Goal: Navigation & Orientation: Find specific page/section

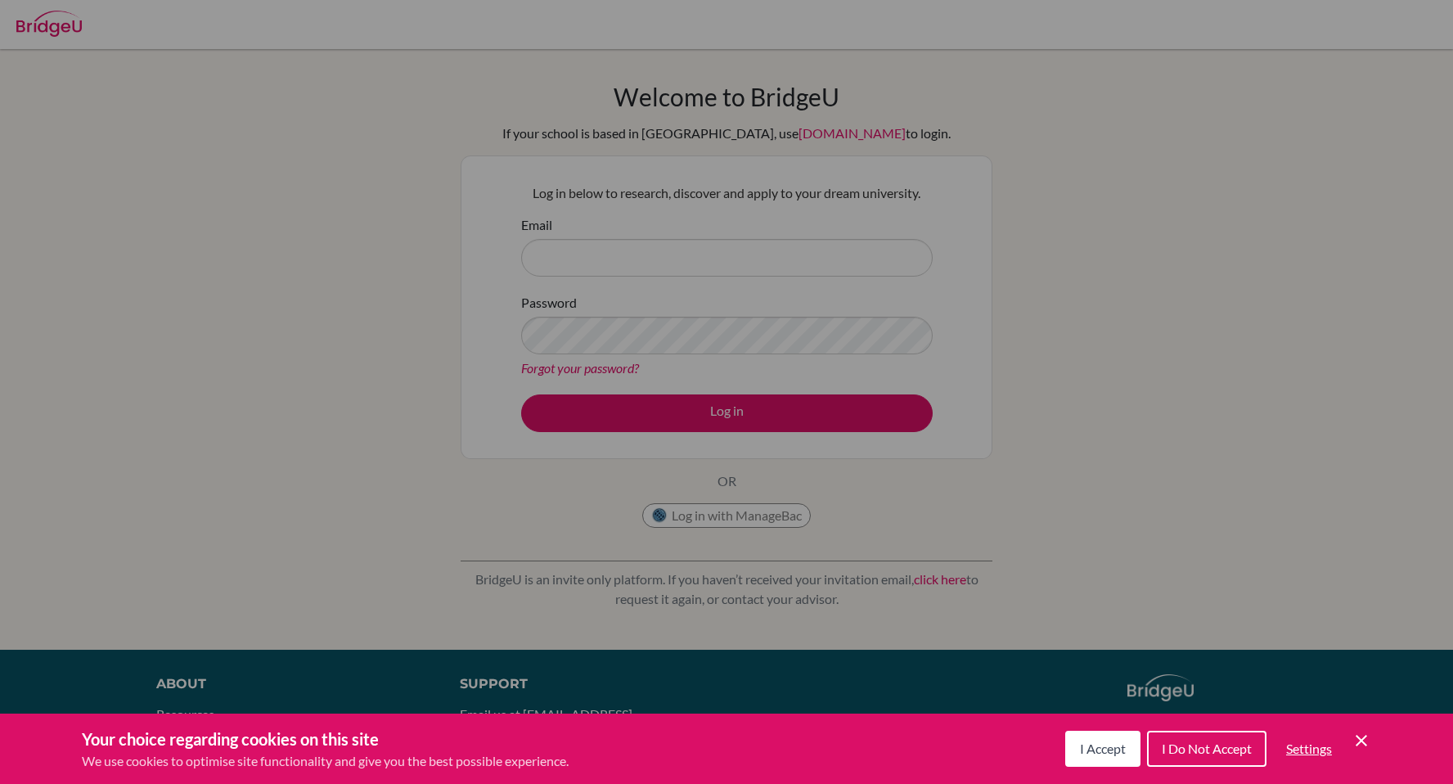
click at [1106, 751] on span "I Accept" at bounding box center [1103, 748] width 46 height 16
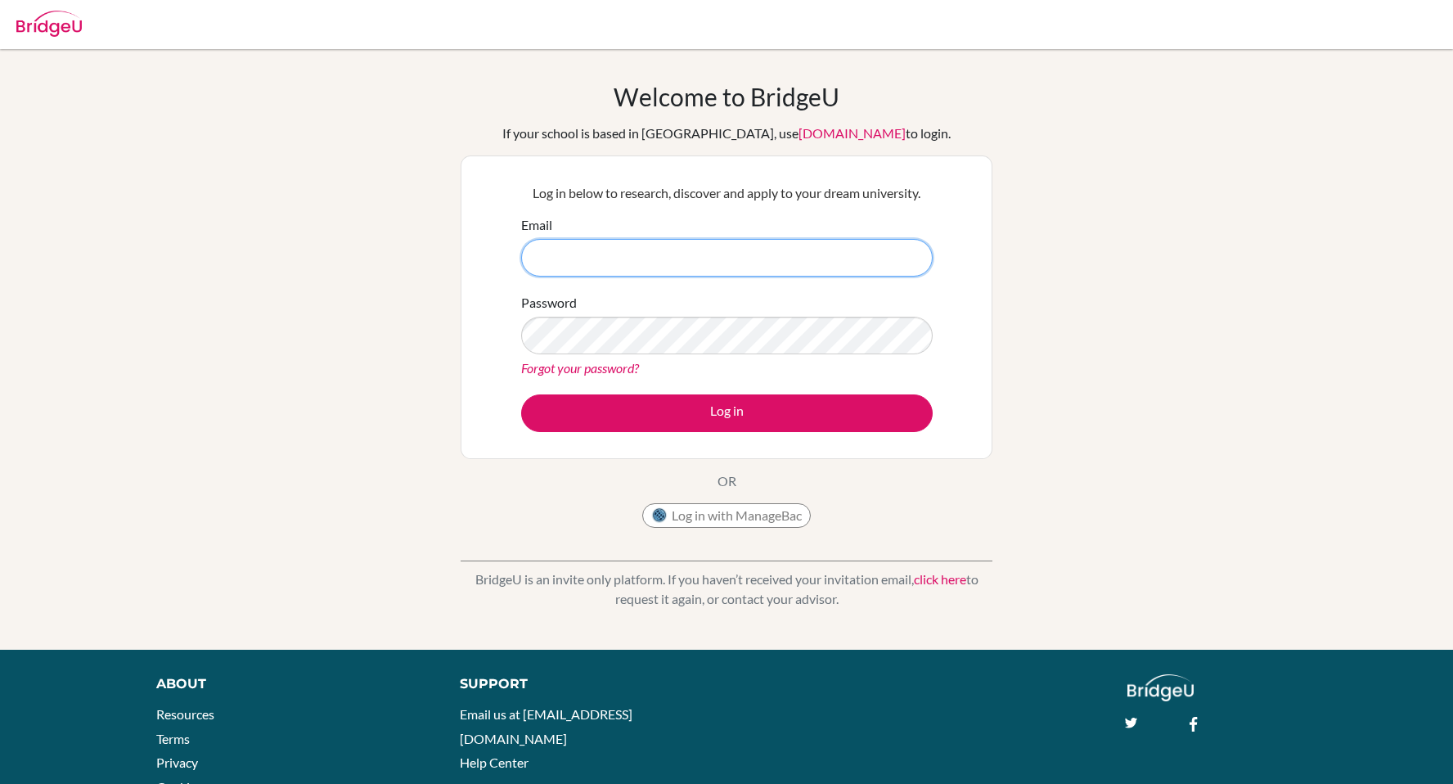
click at [669, 267] on input "Email" at bounding box center [726, 258] width 411 height 38
type input "[PERSON_NAME][EMAIL_ADDRESS][DOMAIN_NAME]"
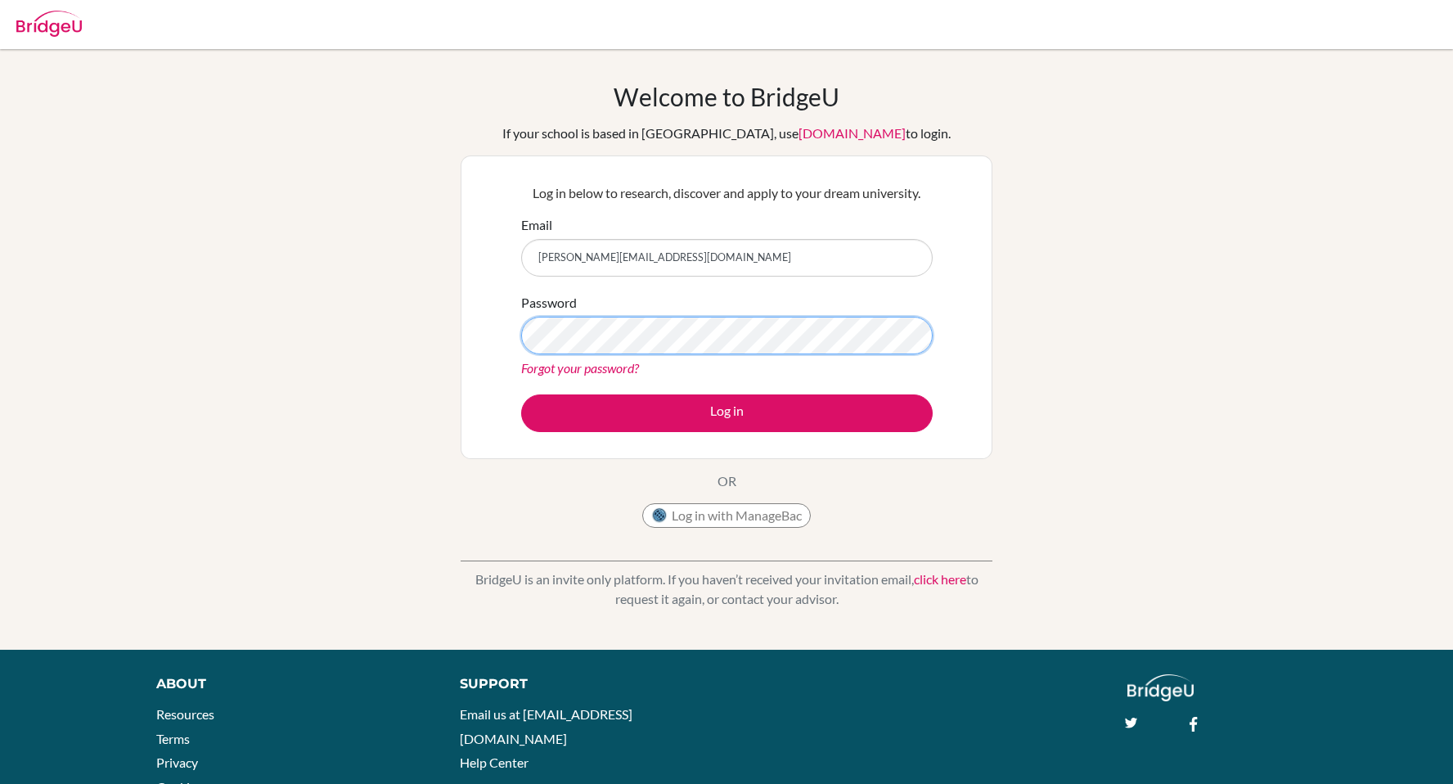
click at [521, 394] on button "Log in" at bounding box center [726, 413] width 411 height 38
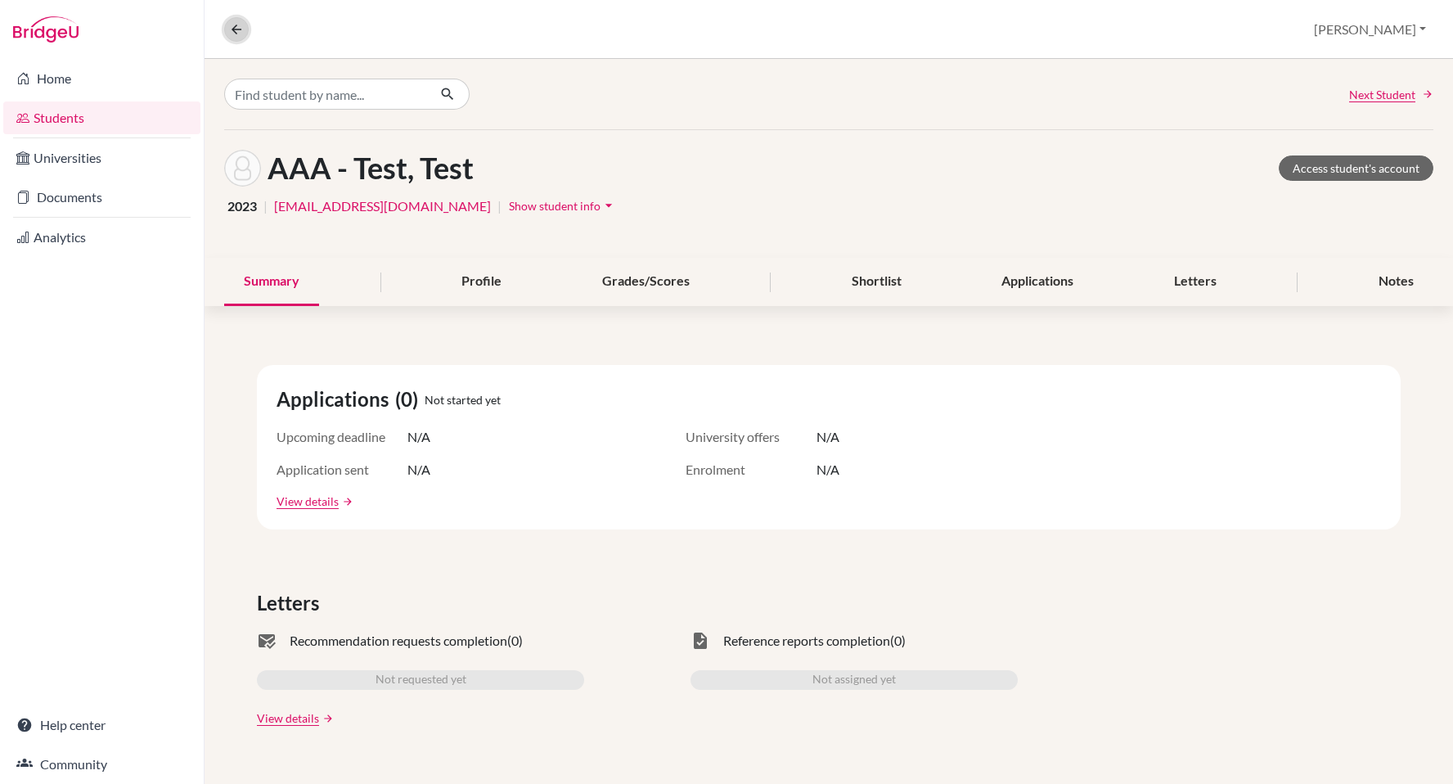
click at [234, 25] on icon at bounding box center [236, 29] width 15 height 15
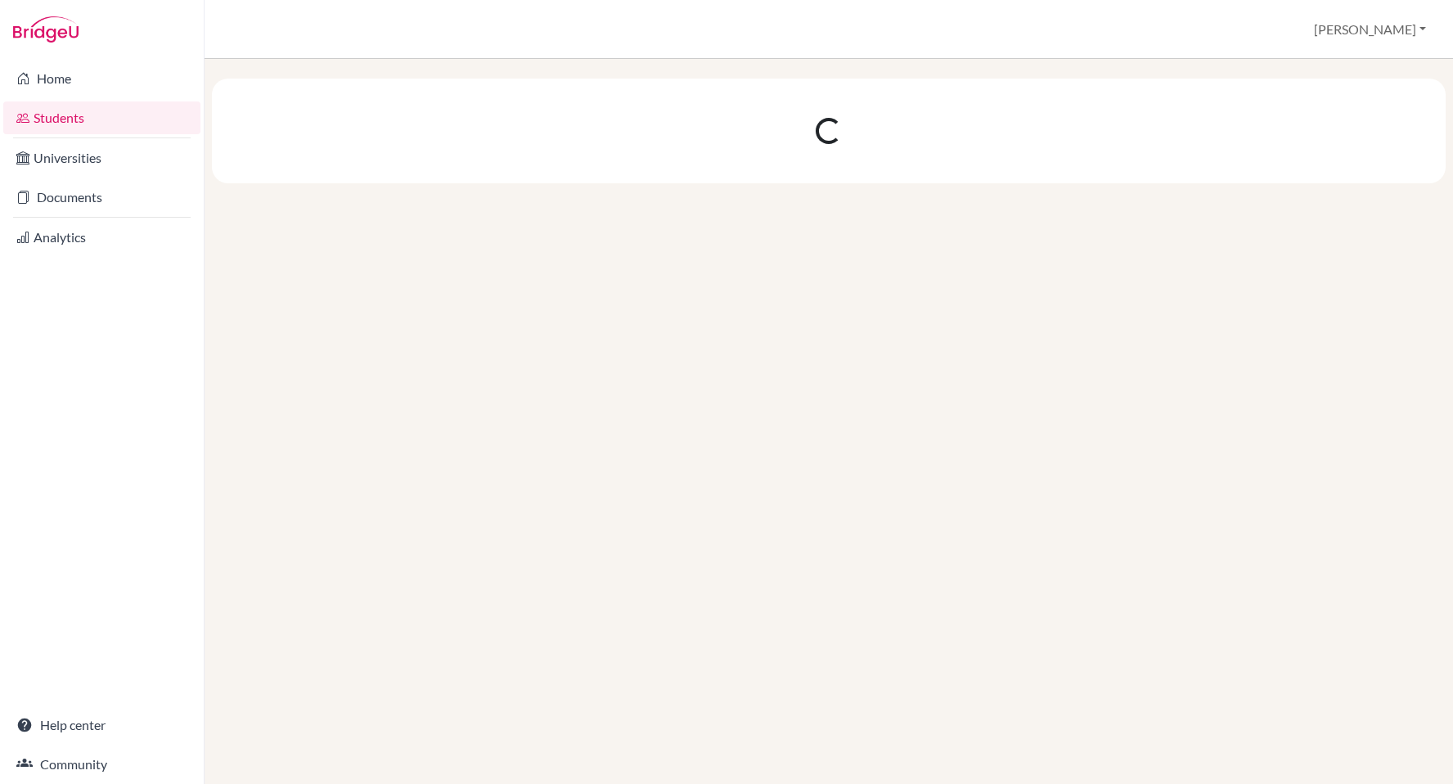
click at [87, 126] on link "Students" at bounding box center [101, 117] width 197 height 33
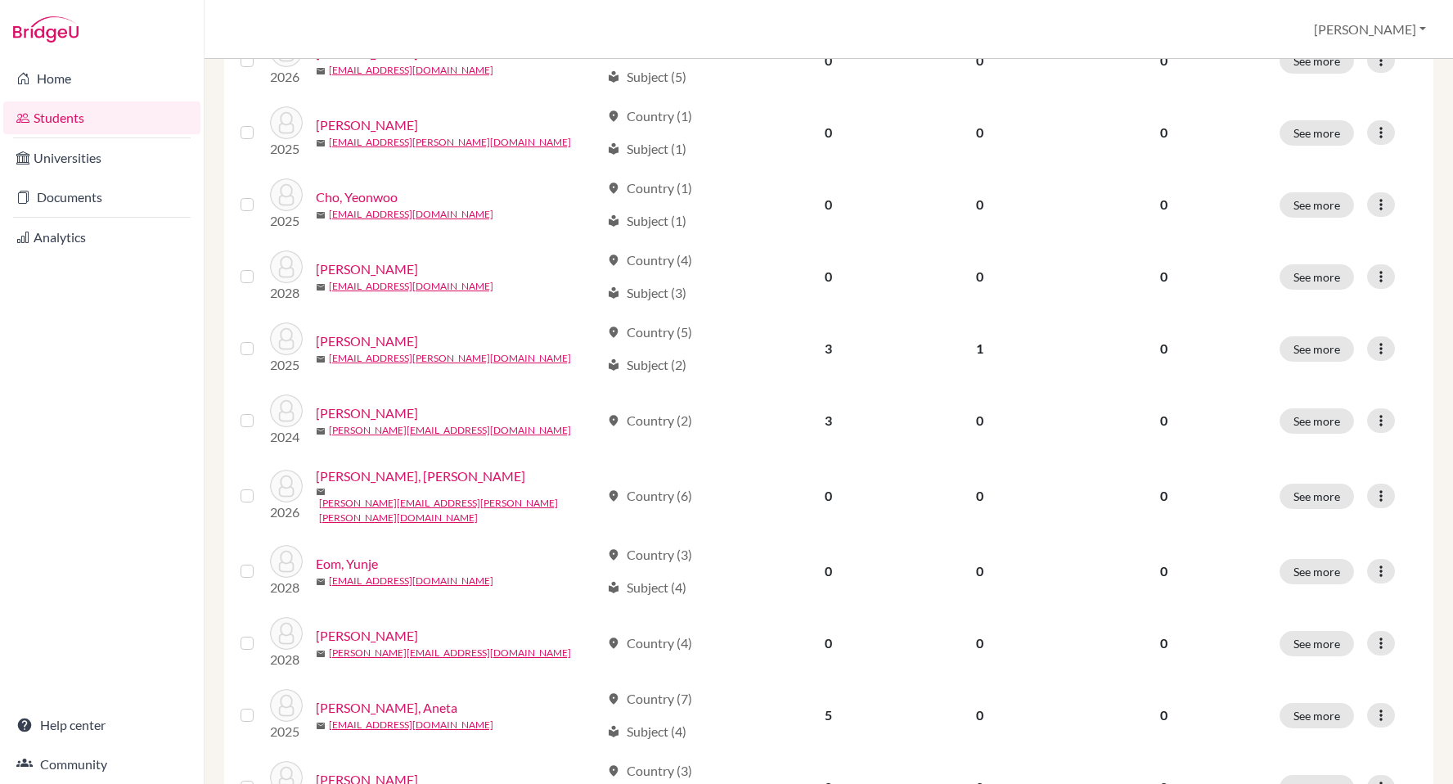
scroll to position [1088, 0]
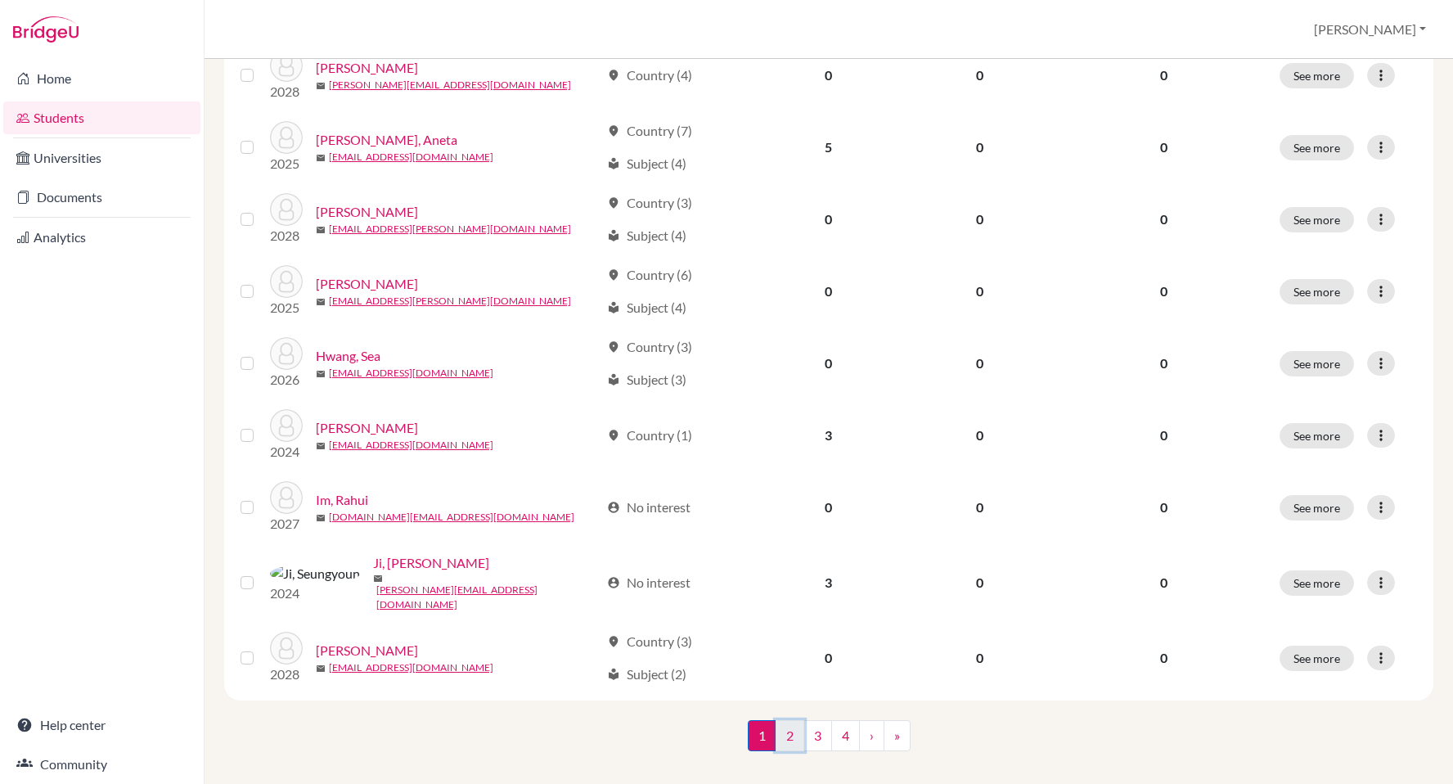
click at [793, 720] on link "2" at bounding box center [789, 735] width 29 height 31
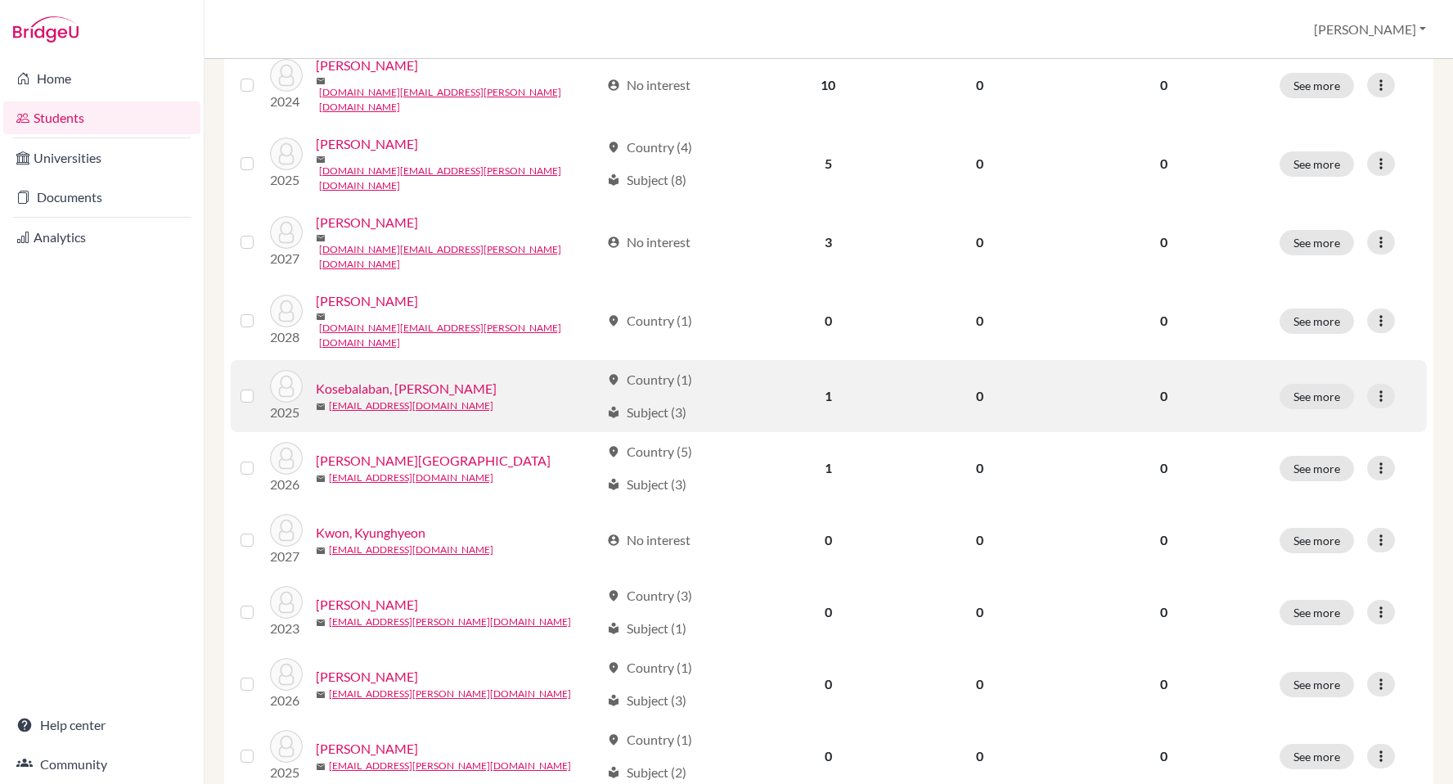
scroll to position [1088, 0]
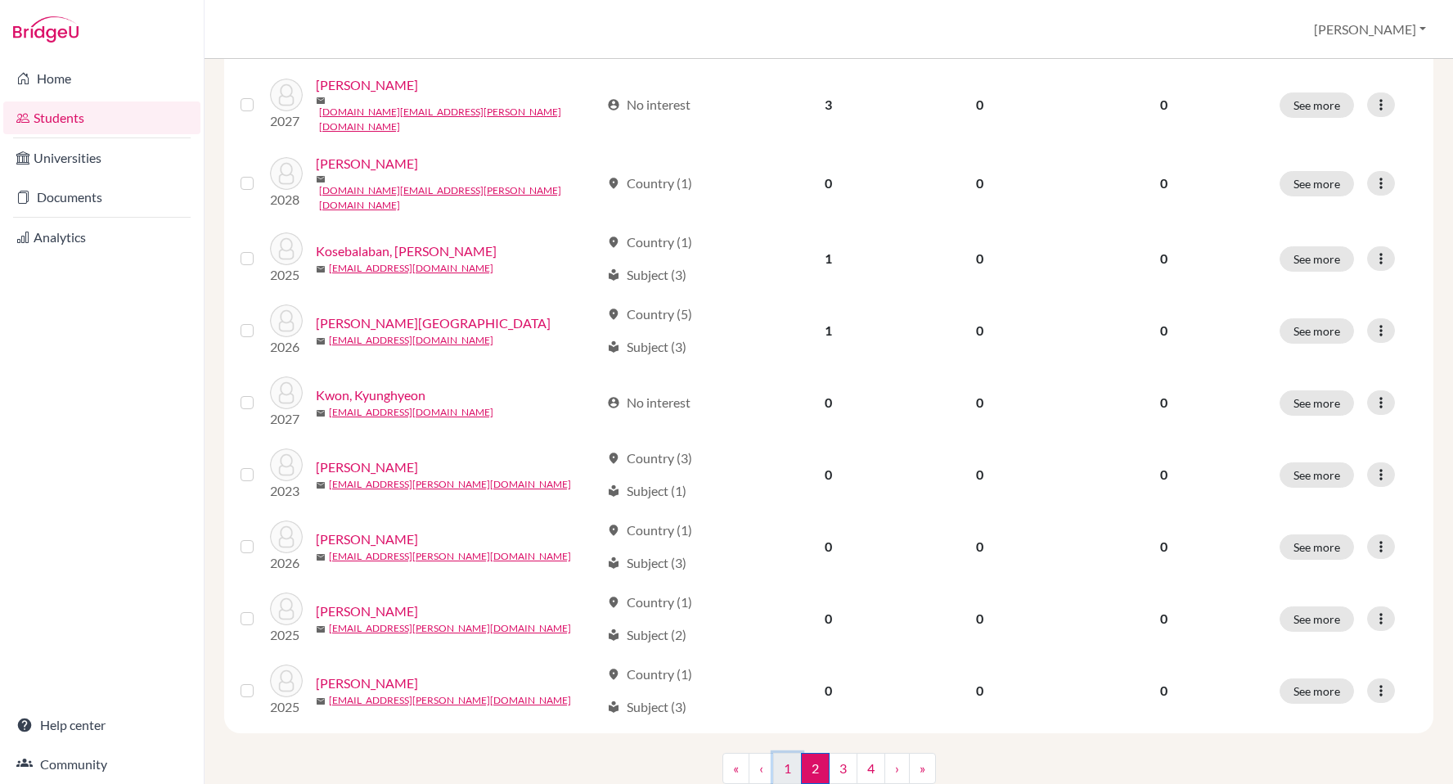
click at [789, 753] on link "1" at bounding box center [787, 768] width 29 height 31
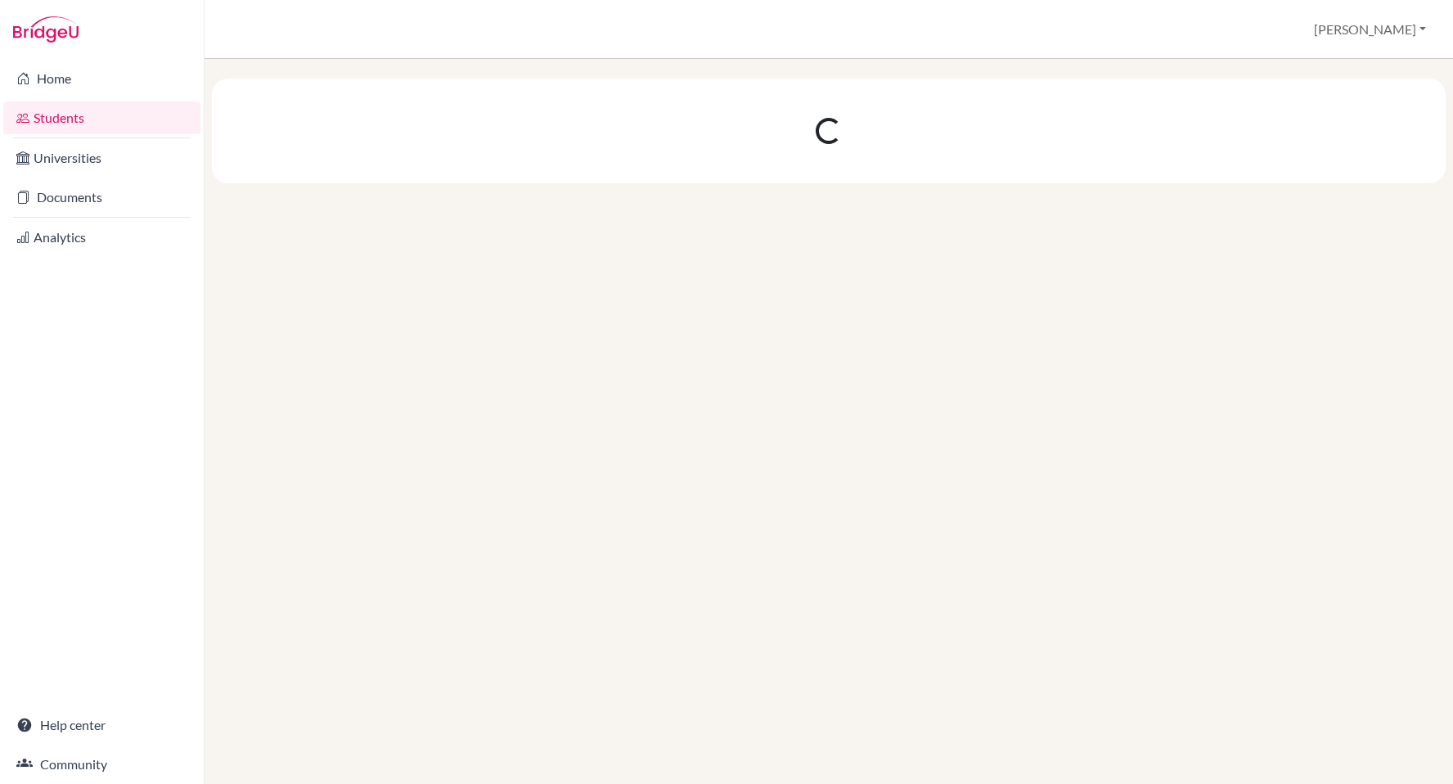
scroll to position [0, 0]
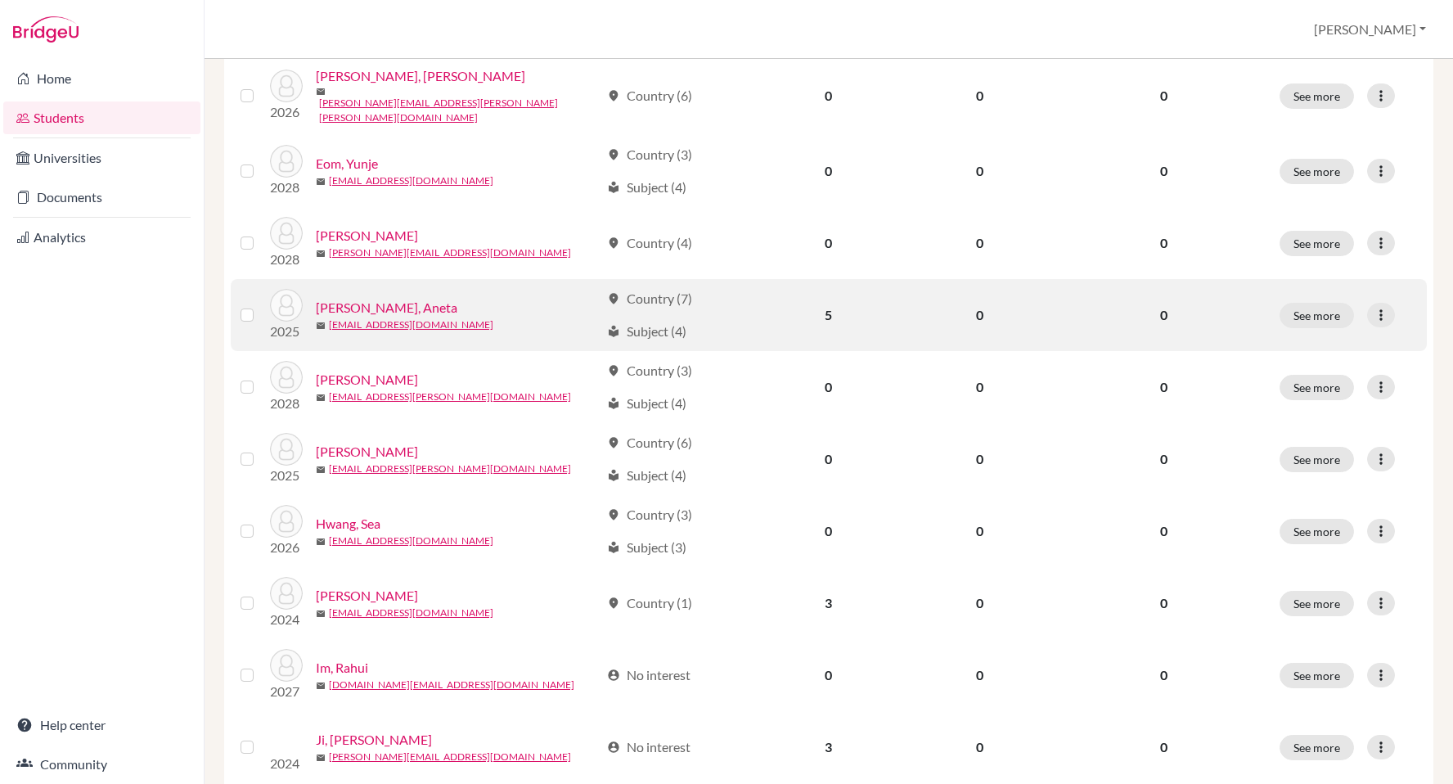
scroll to position [1088, 0]
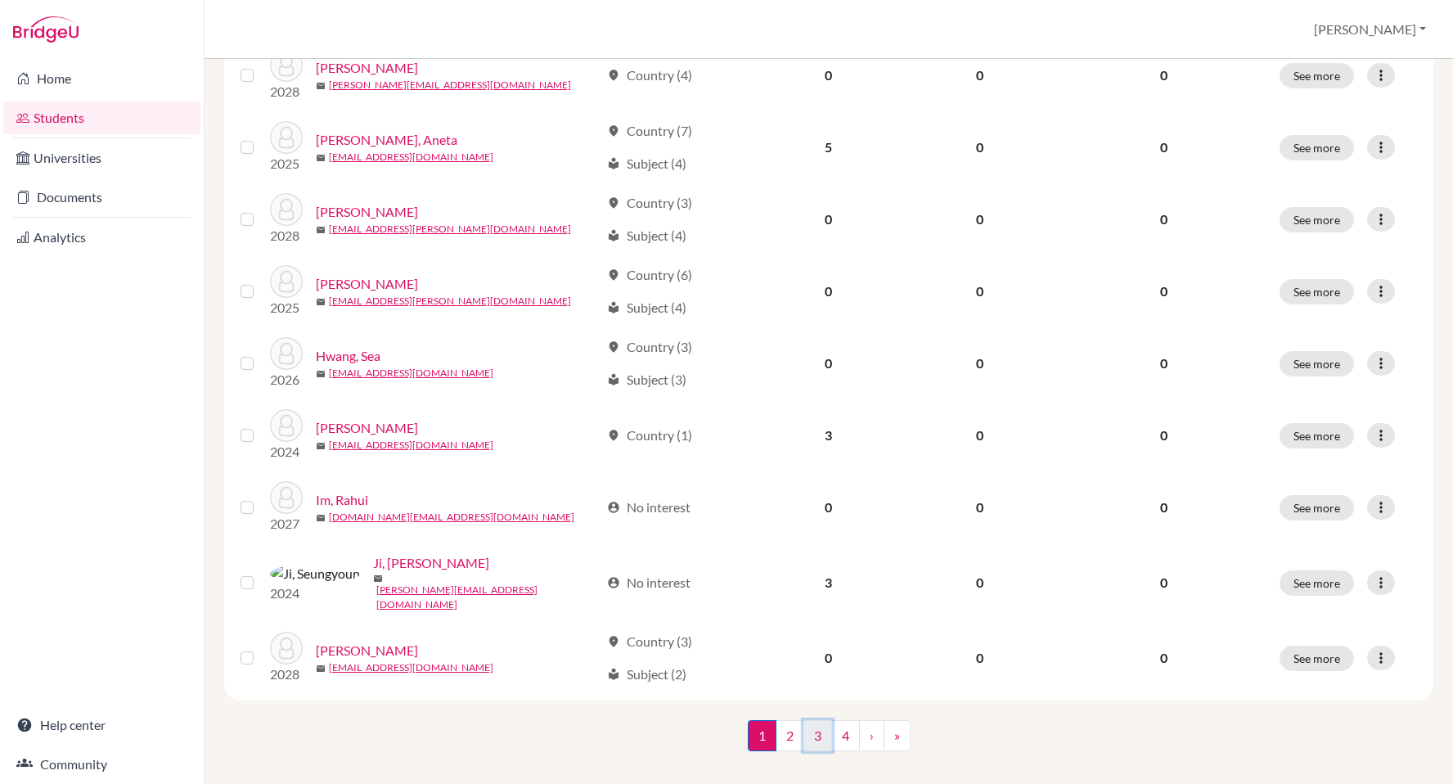
click at [816, 720] on link "3" at bounding box center [817, 735] width 29 height 31
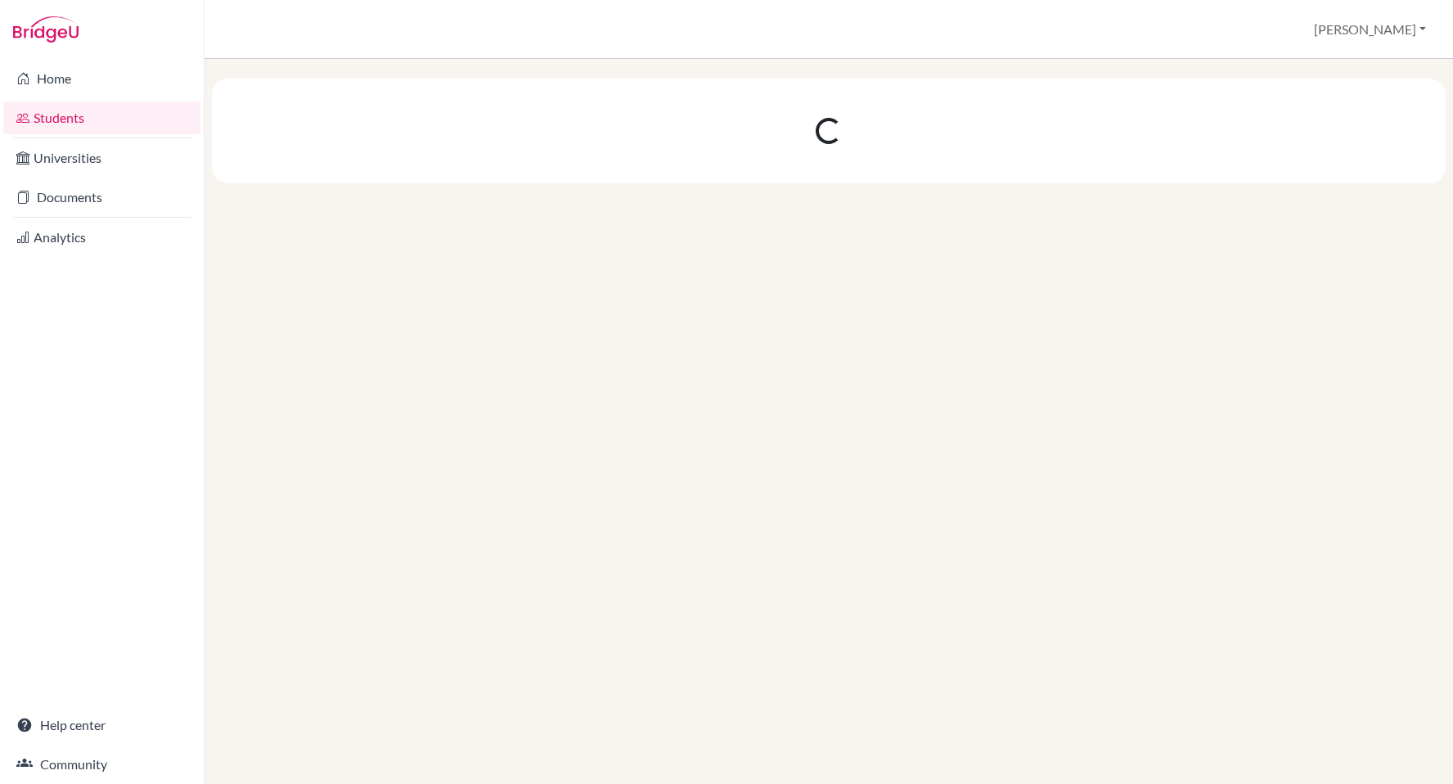
scroll to position [0, 0]
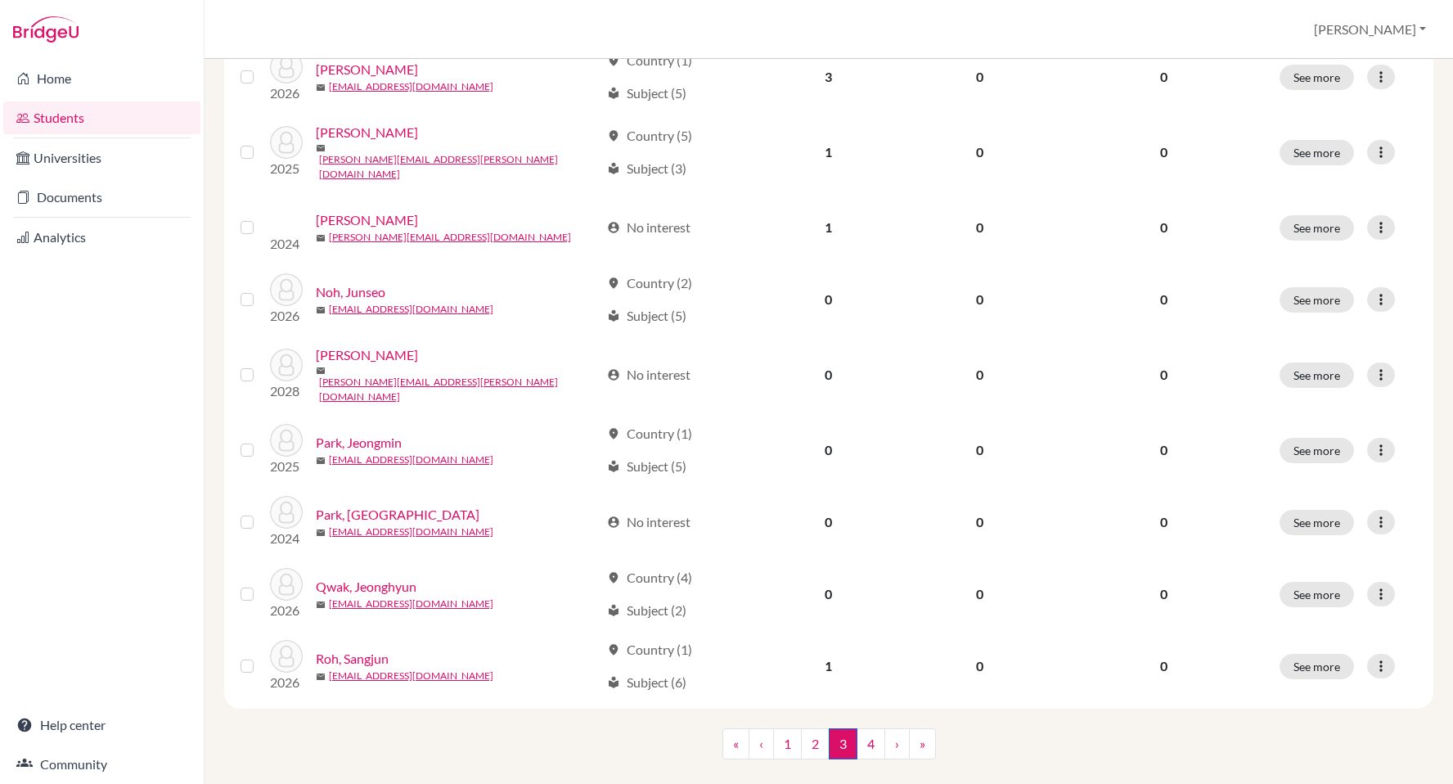
scroll to position [1088, 0]
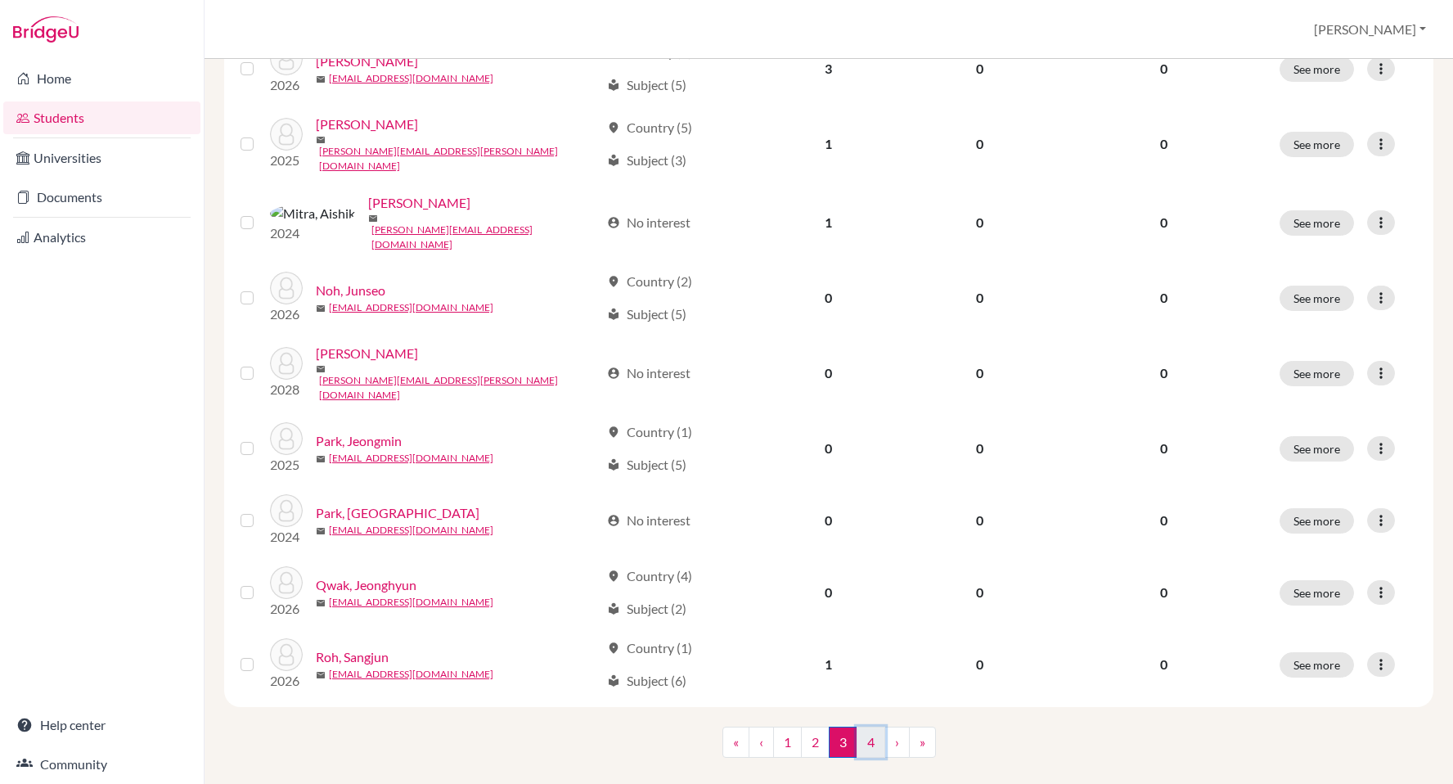
click at [869, 726] on link "4" at bounding box center [870, 741] width 29 height 31
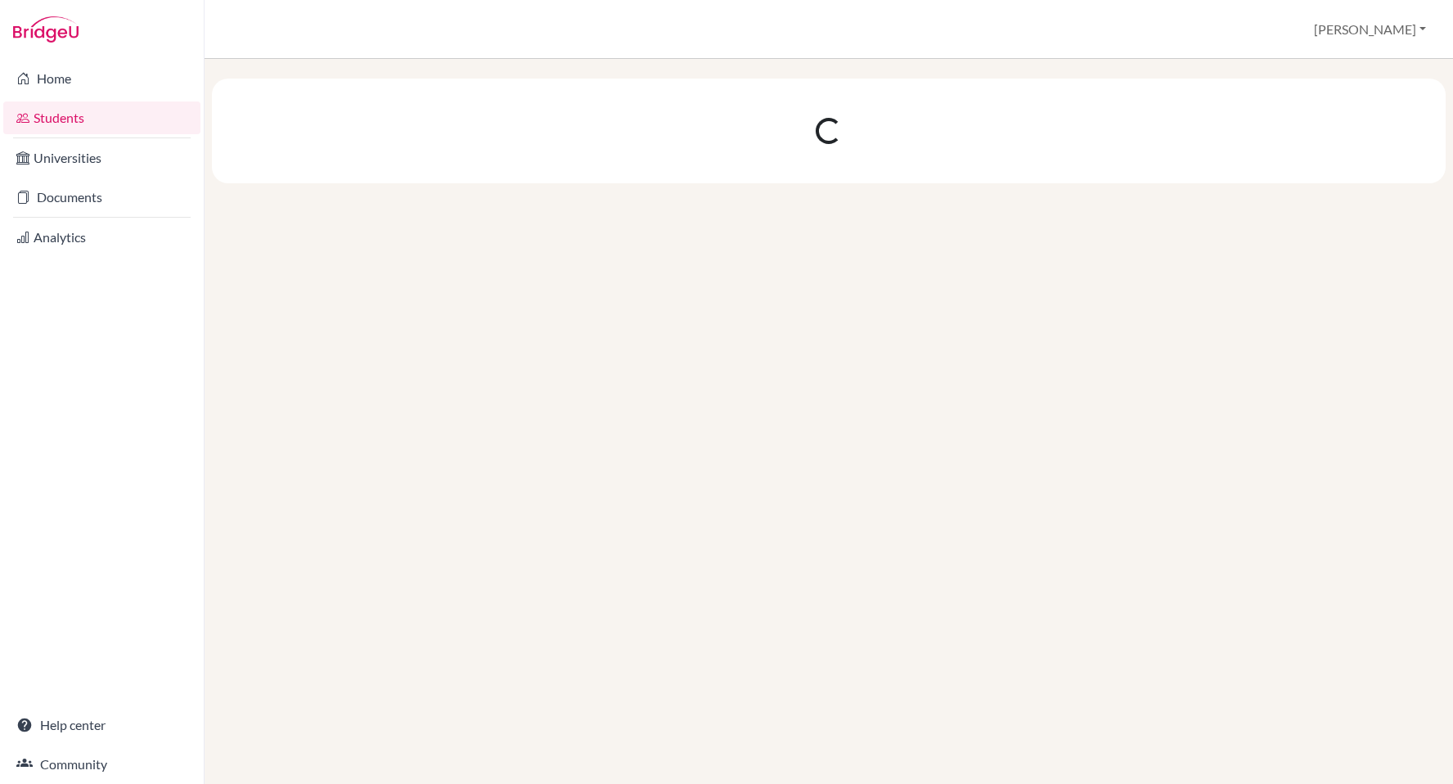
scroll to position [0, 0]
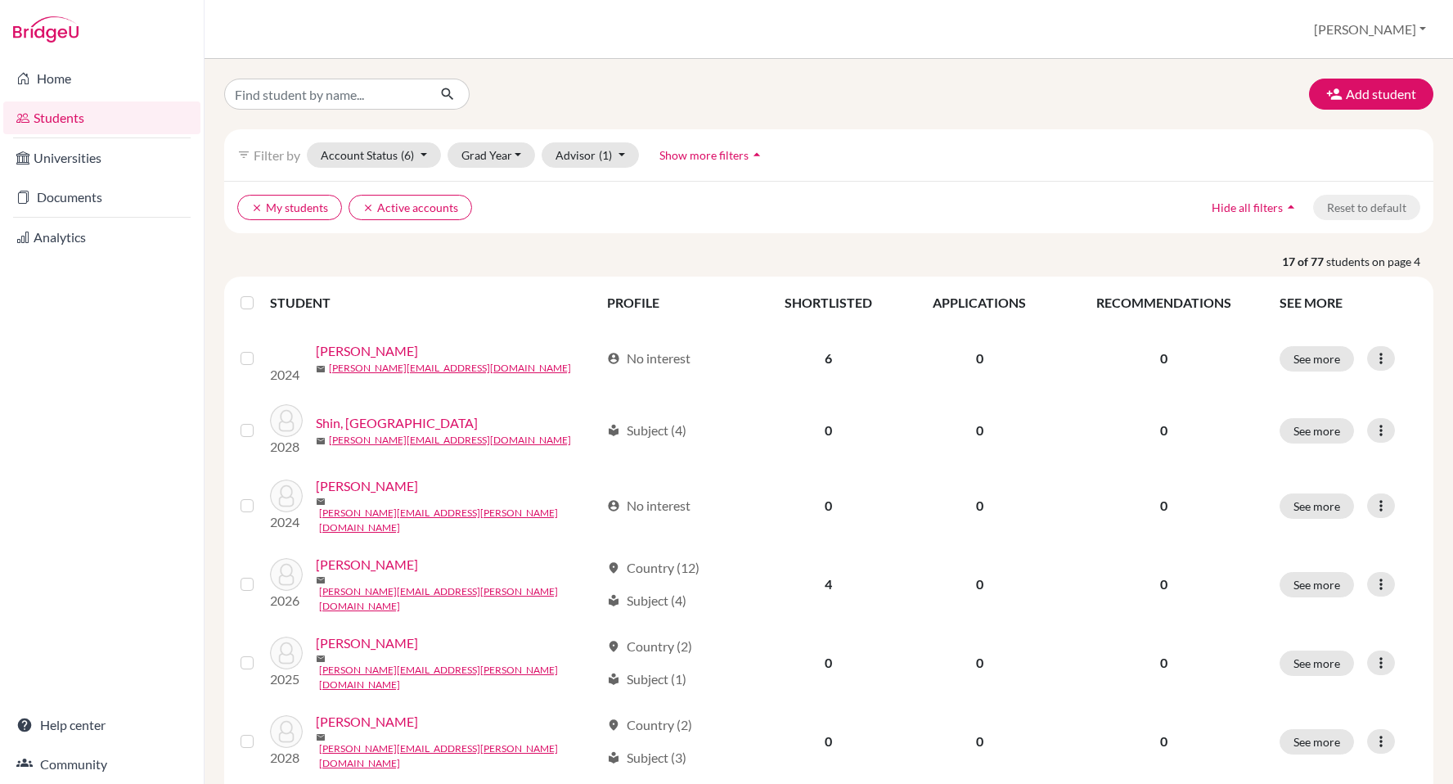
scroll to position [872, 0]
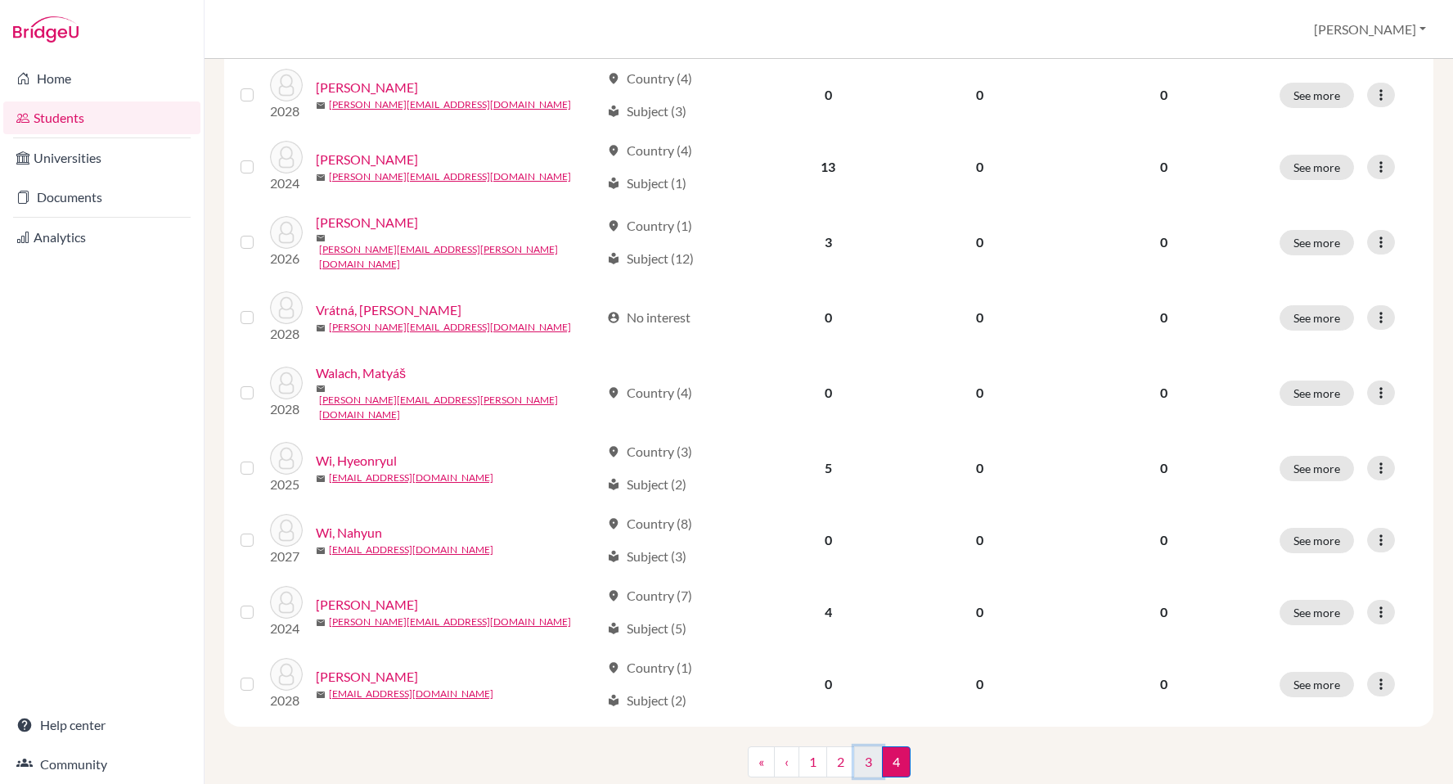
click at [862, 746] on link "3" at bounding box center [868, 761] width 29 height 31
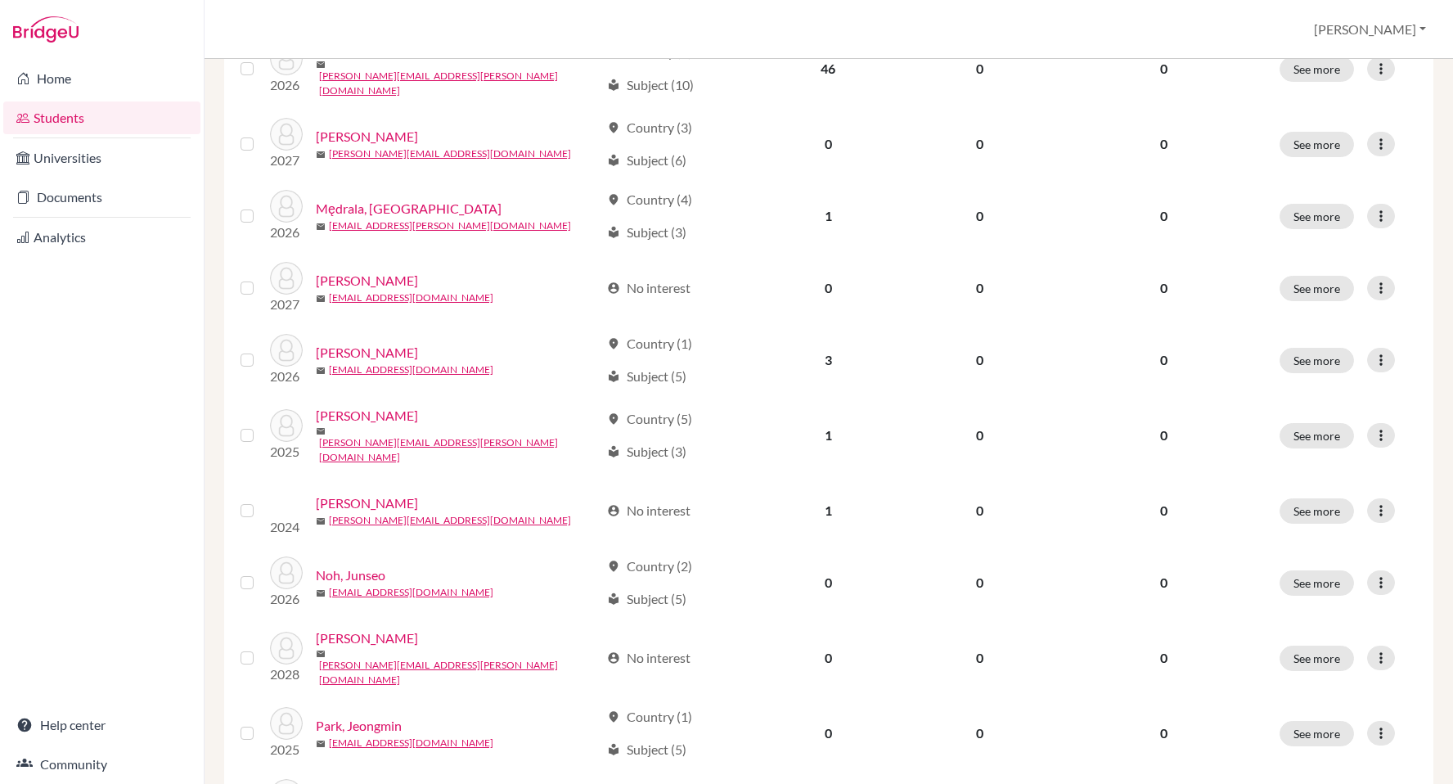
scroll to position [1088, 0]
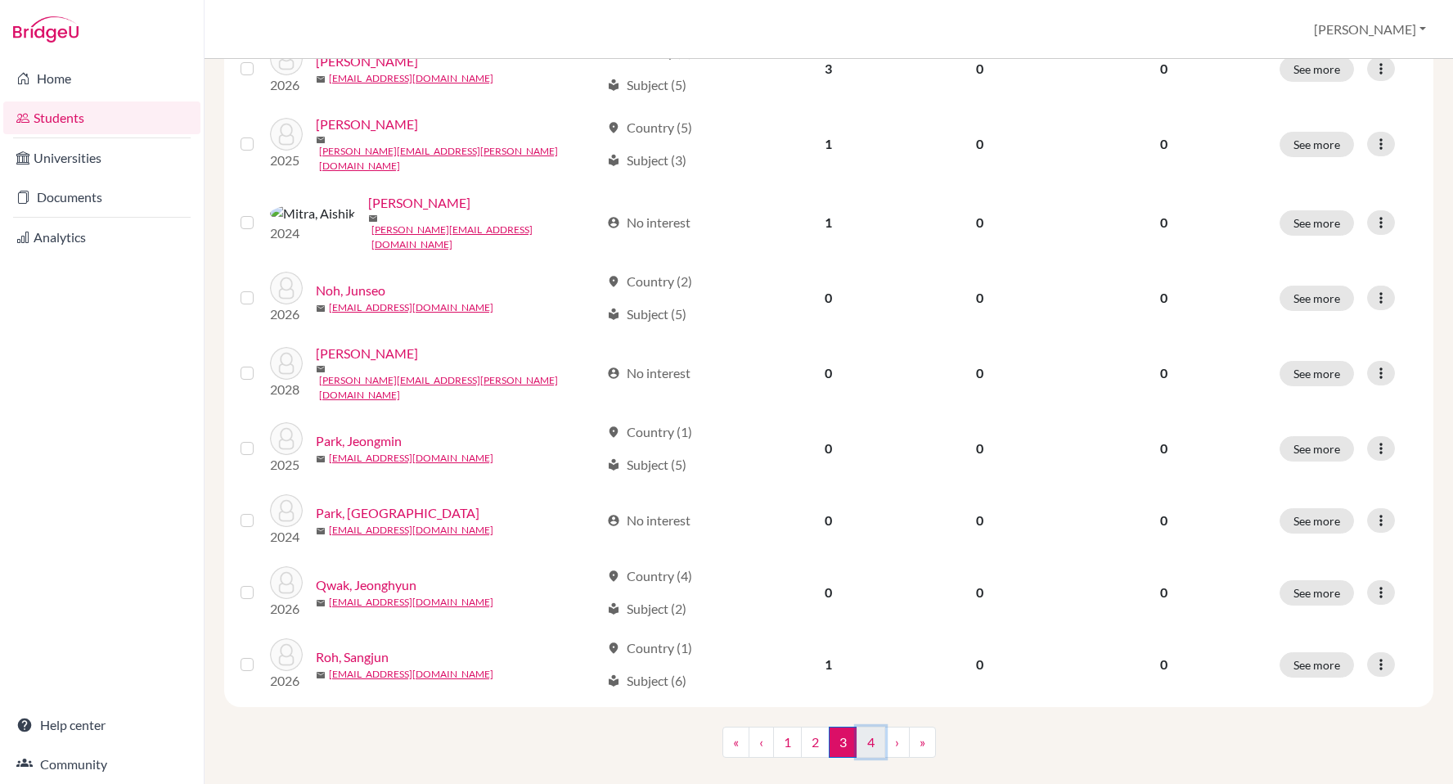
click at [871, 726] on link "4" at bounding box center [870, 741] width 29 height 31
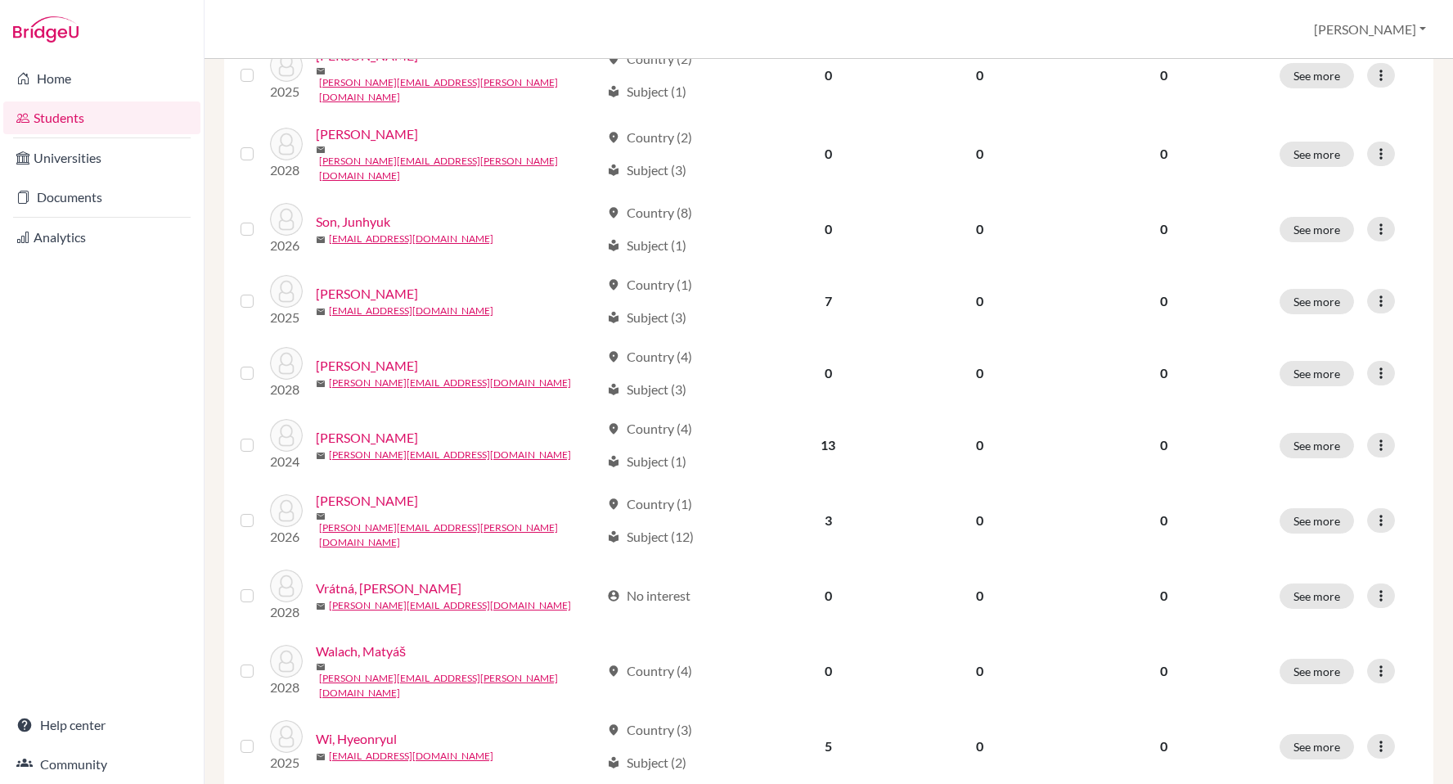
scroll to position [872, 0]
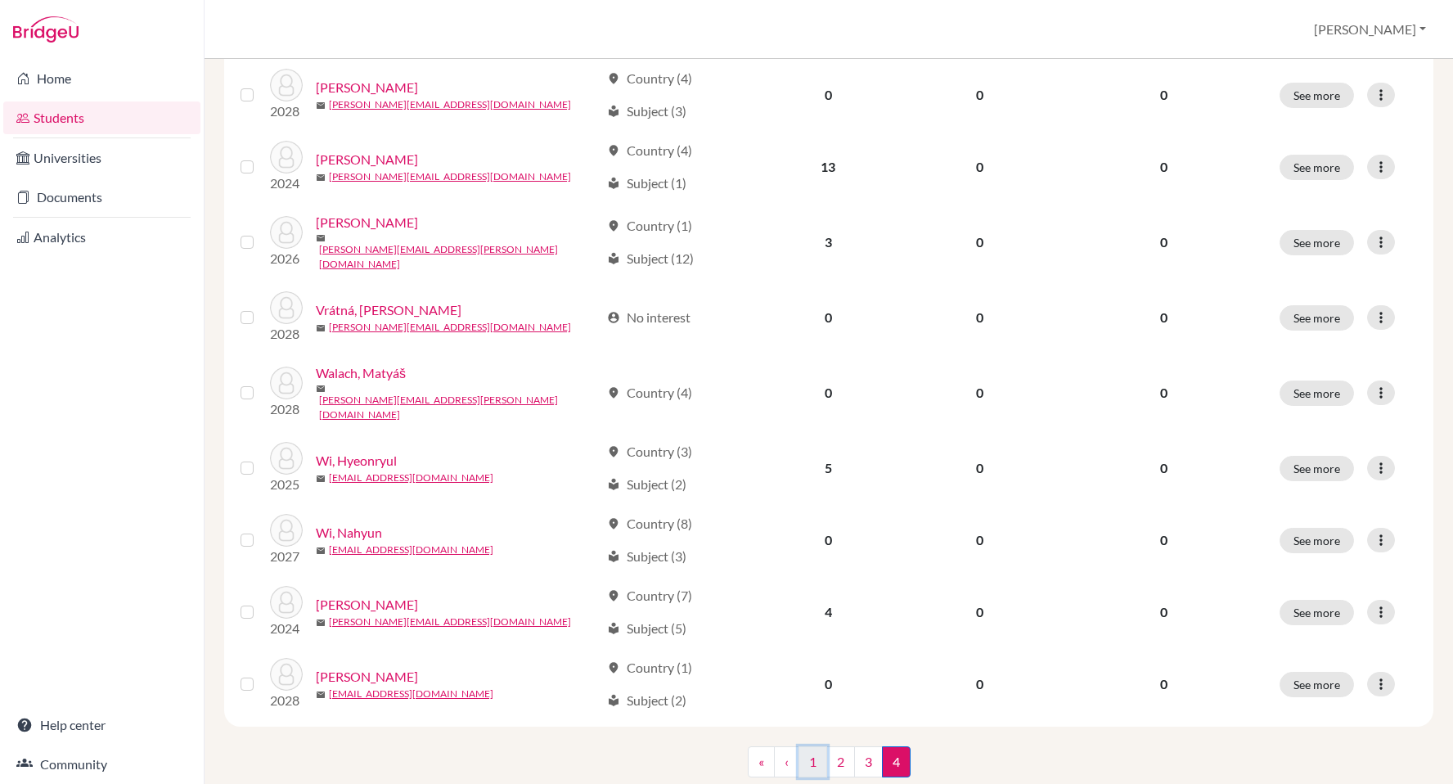
click at [813, 746] on link "1" at bounding box center [812, 761] width 29 height 31
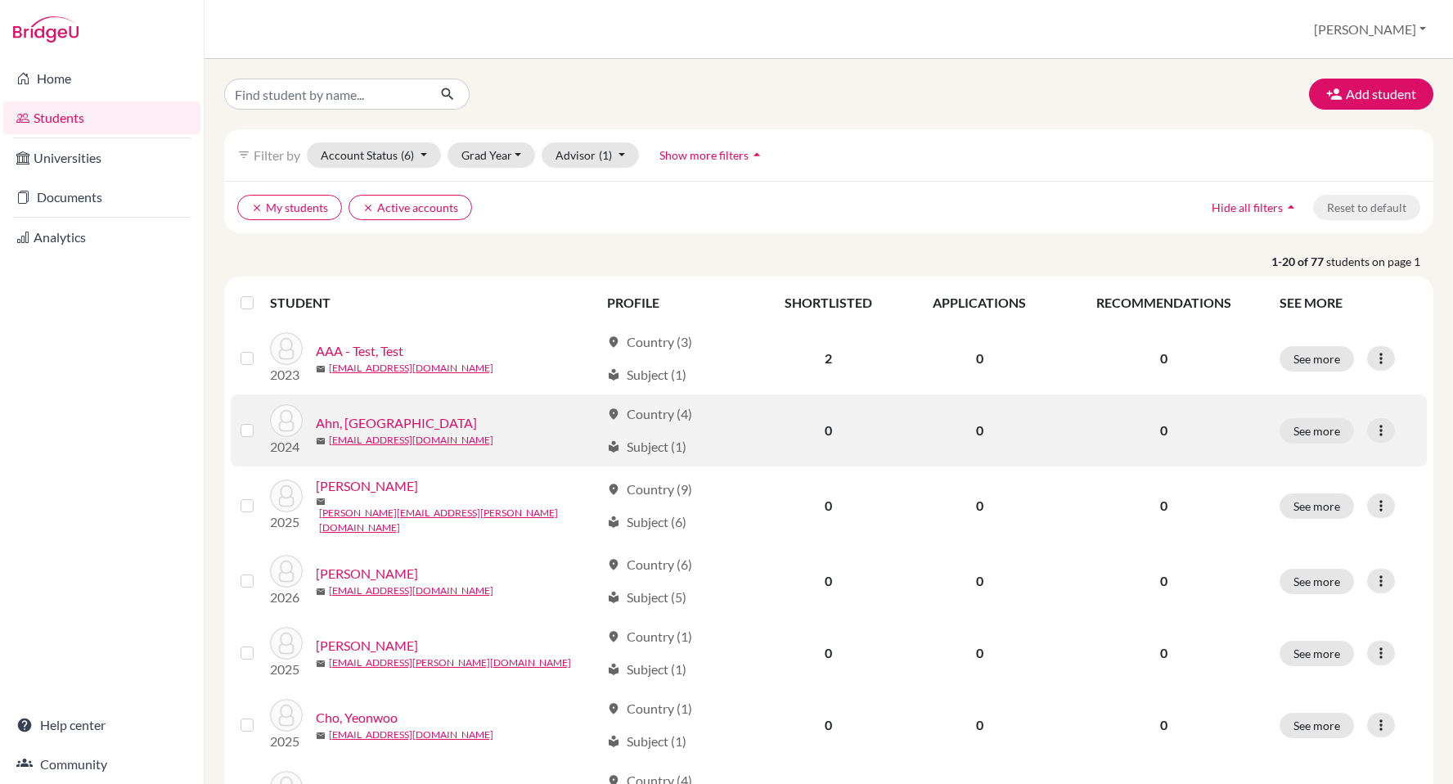
scroll to position [1088, 0]
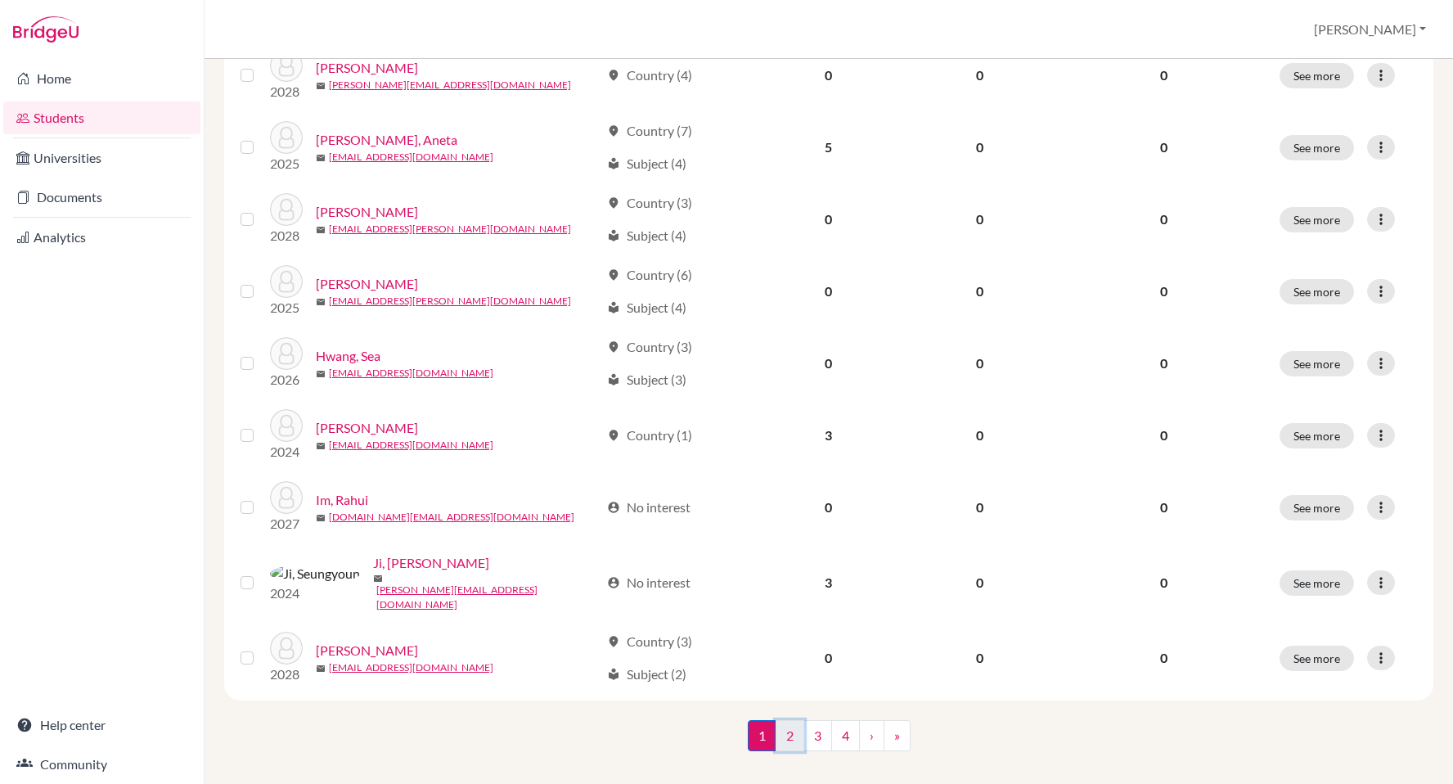
click at [792, 720] on link "2" at bounding box center [789, 735] width 29 height 31
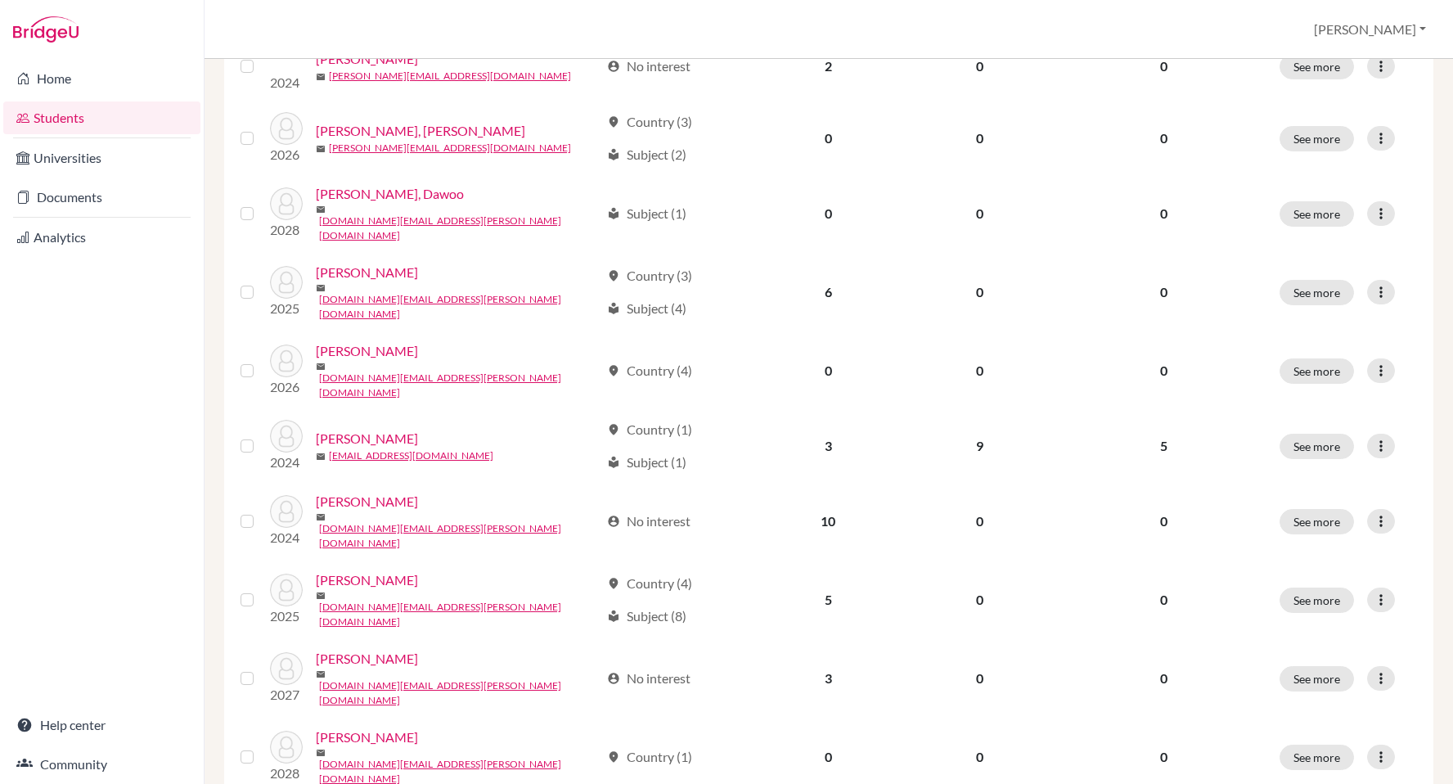
scroll to position [1088, 0]
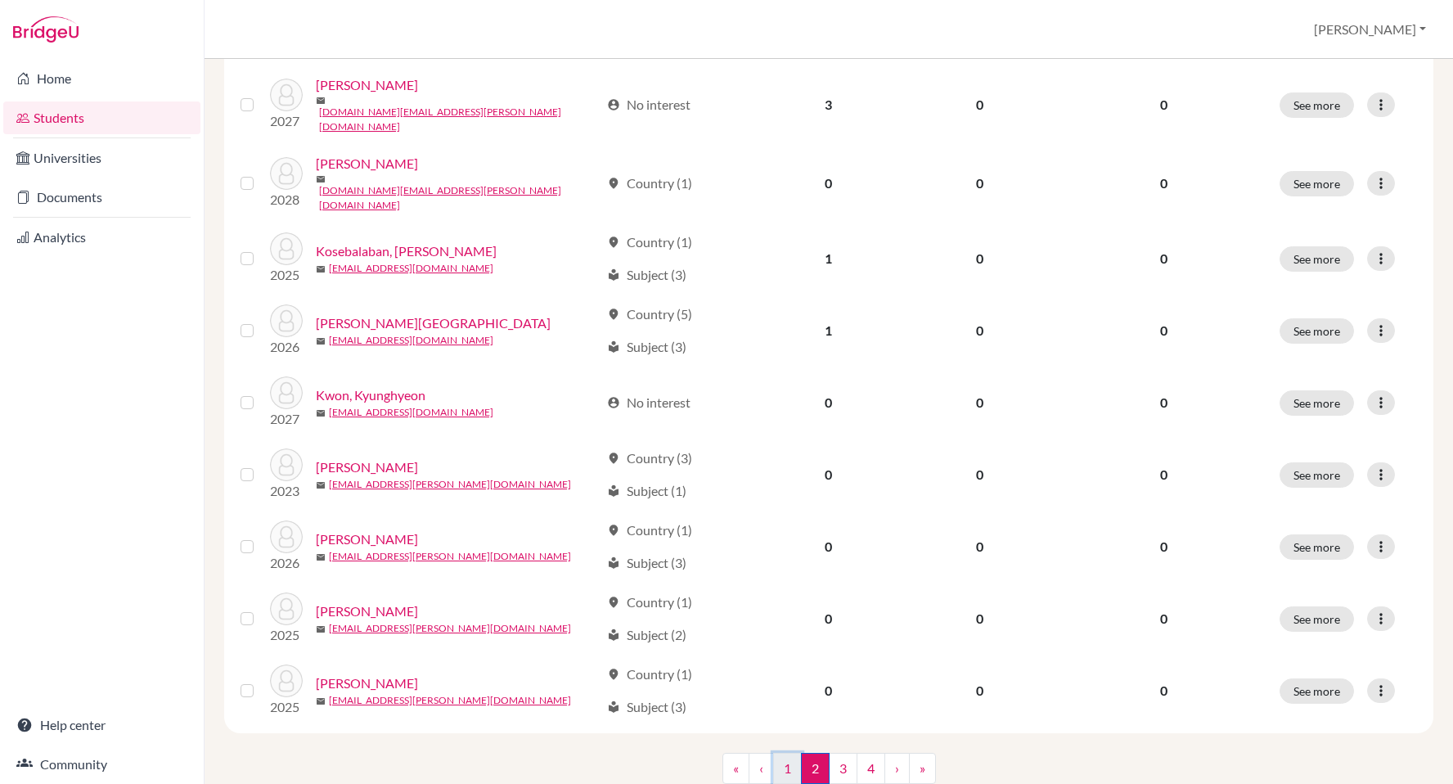
click at [793, 753] on link "1" at bounding box center [787, 768] width 29 height 31
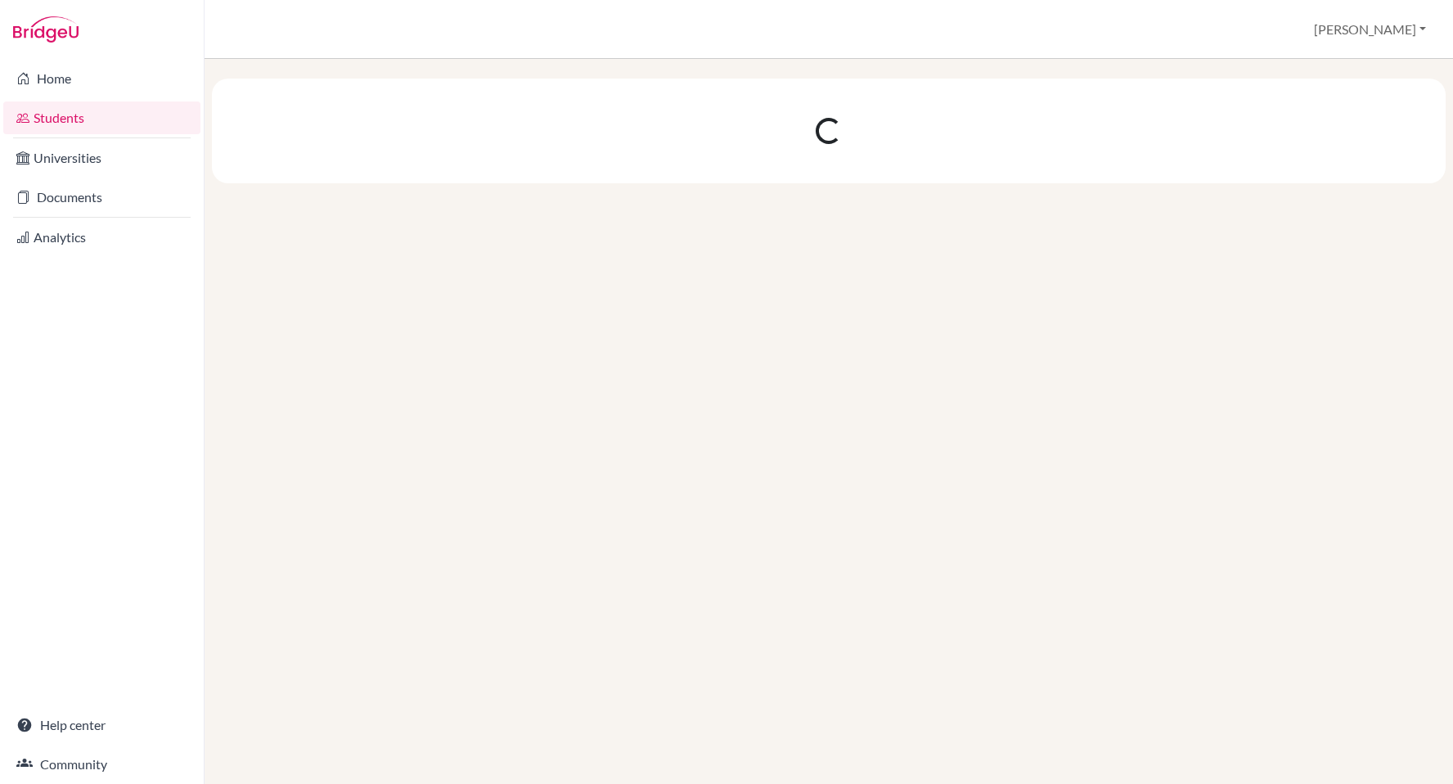
scroll to position [0, 0]
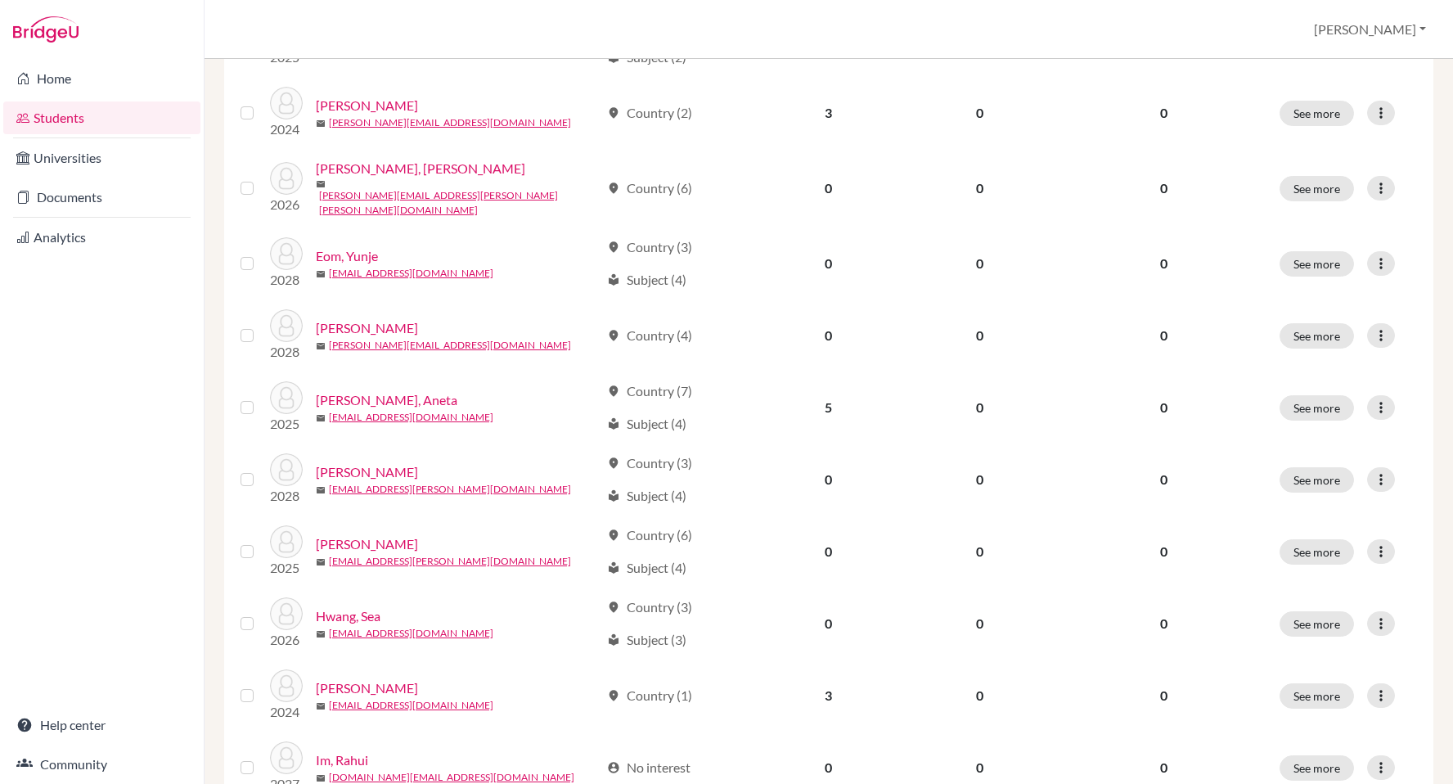
scroll to position [1088, 0]
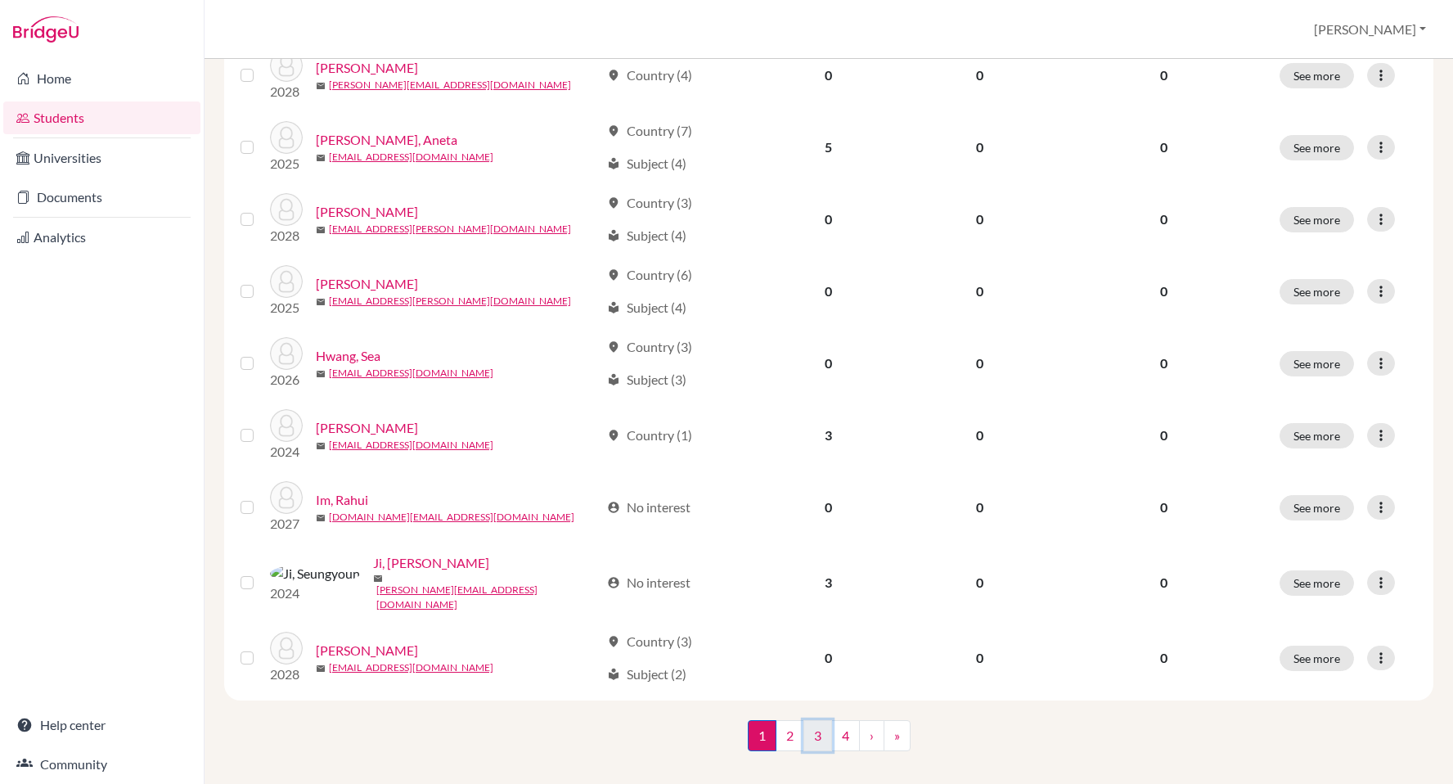
click at [820, 720] on link "3" at bounding box center [817, 735] width 29 height 31
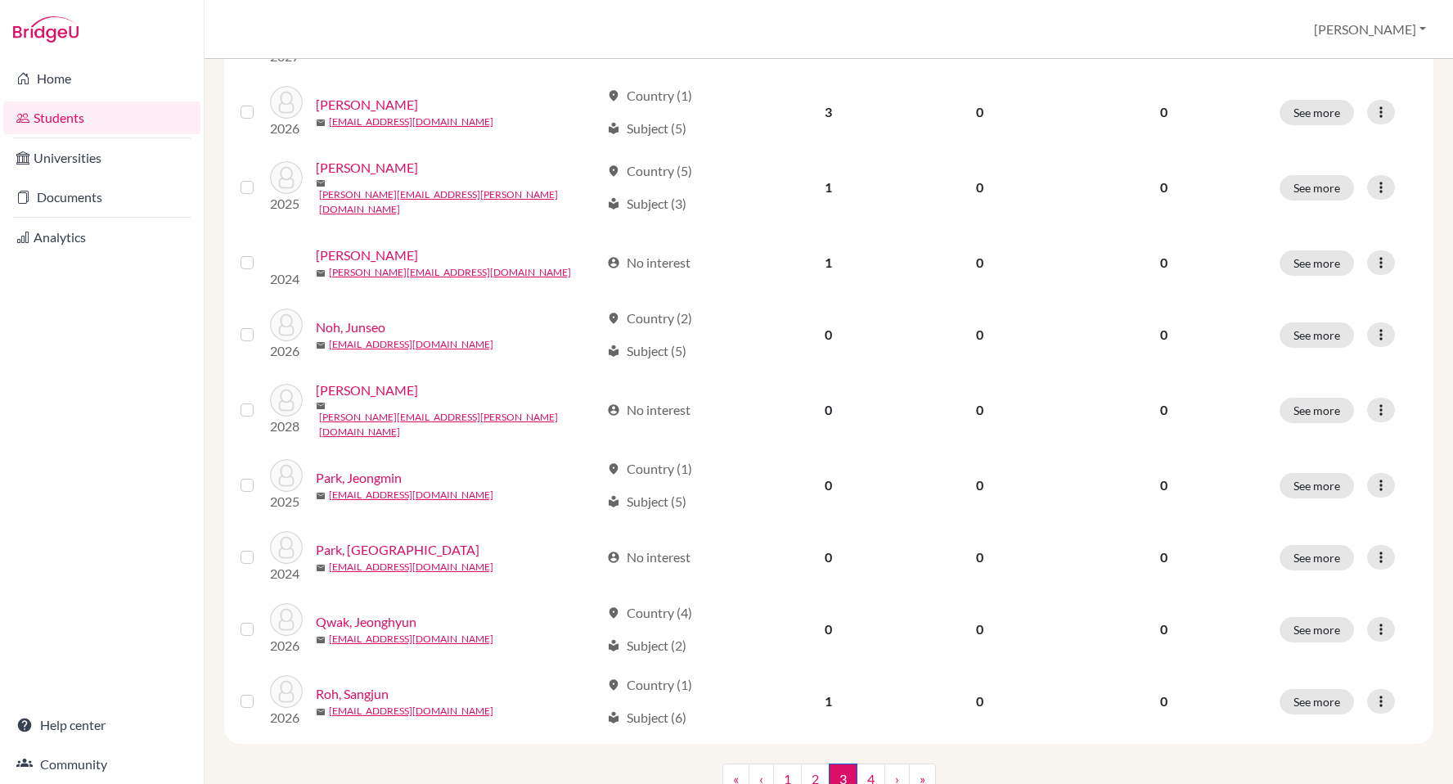
scroll to position [1088, 0]
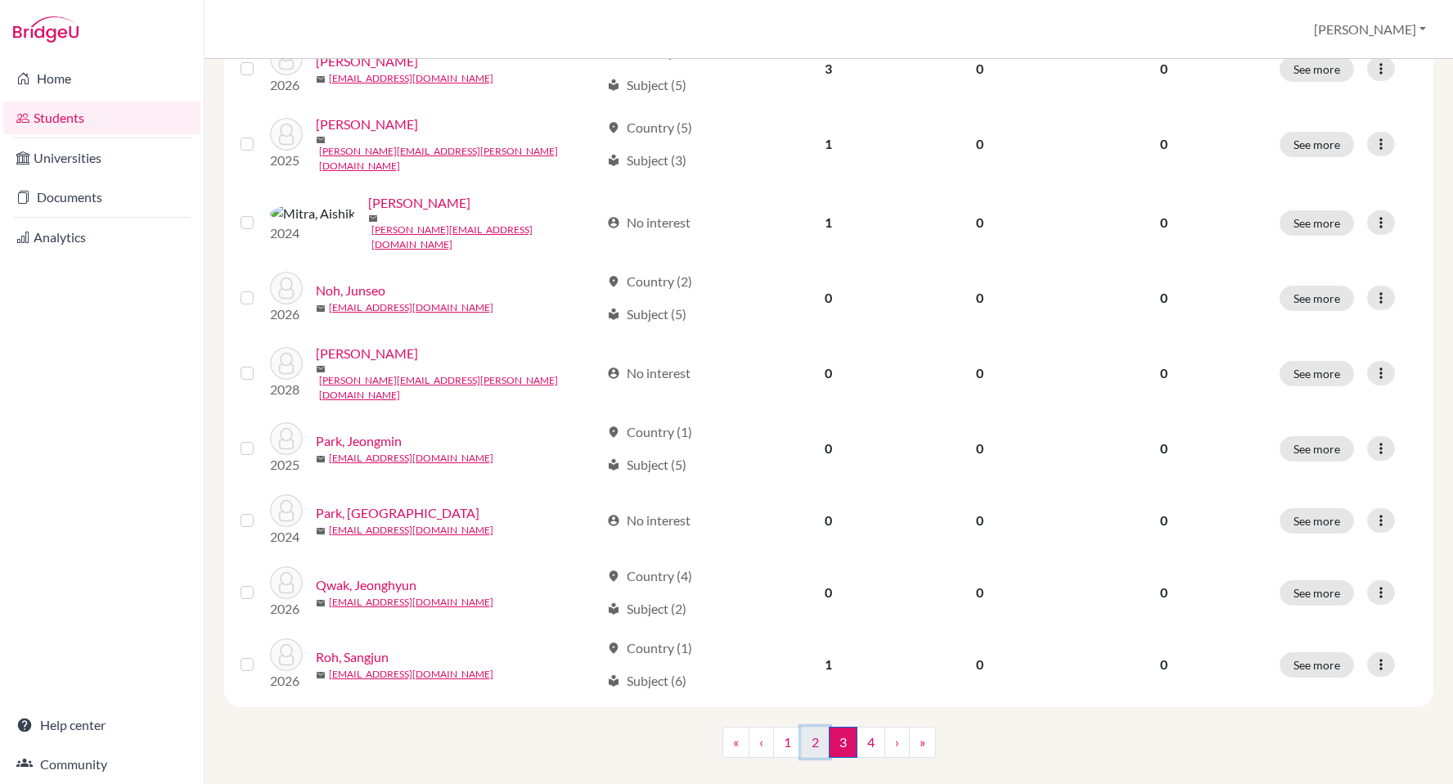
click at [813, 726] on link "2" at bounding box center [815, 741] width 29 height 31
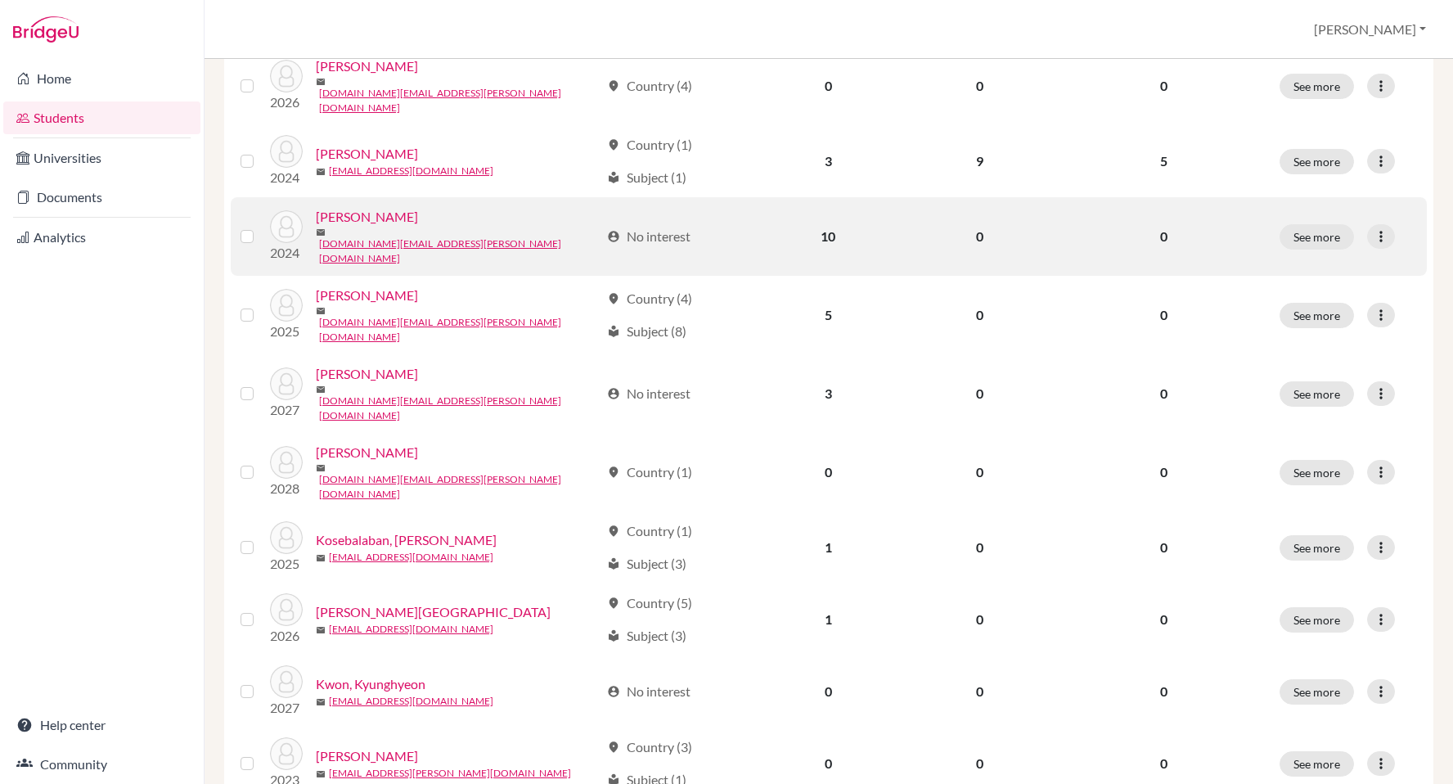
scroll to position [1088, 0]
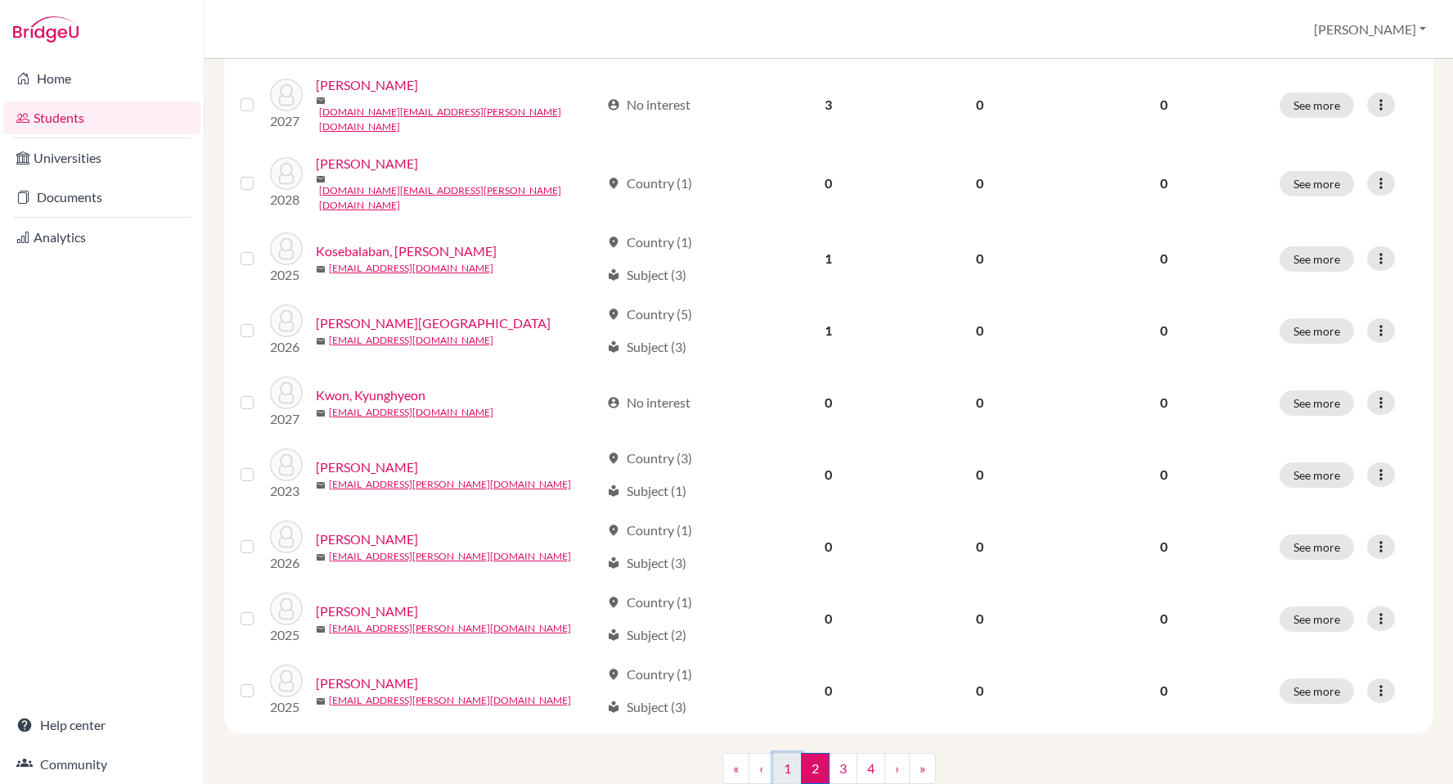
click at [793, 753] on link "1" at bounding box center [787, 768] width 29 height 31
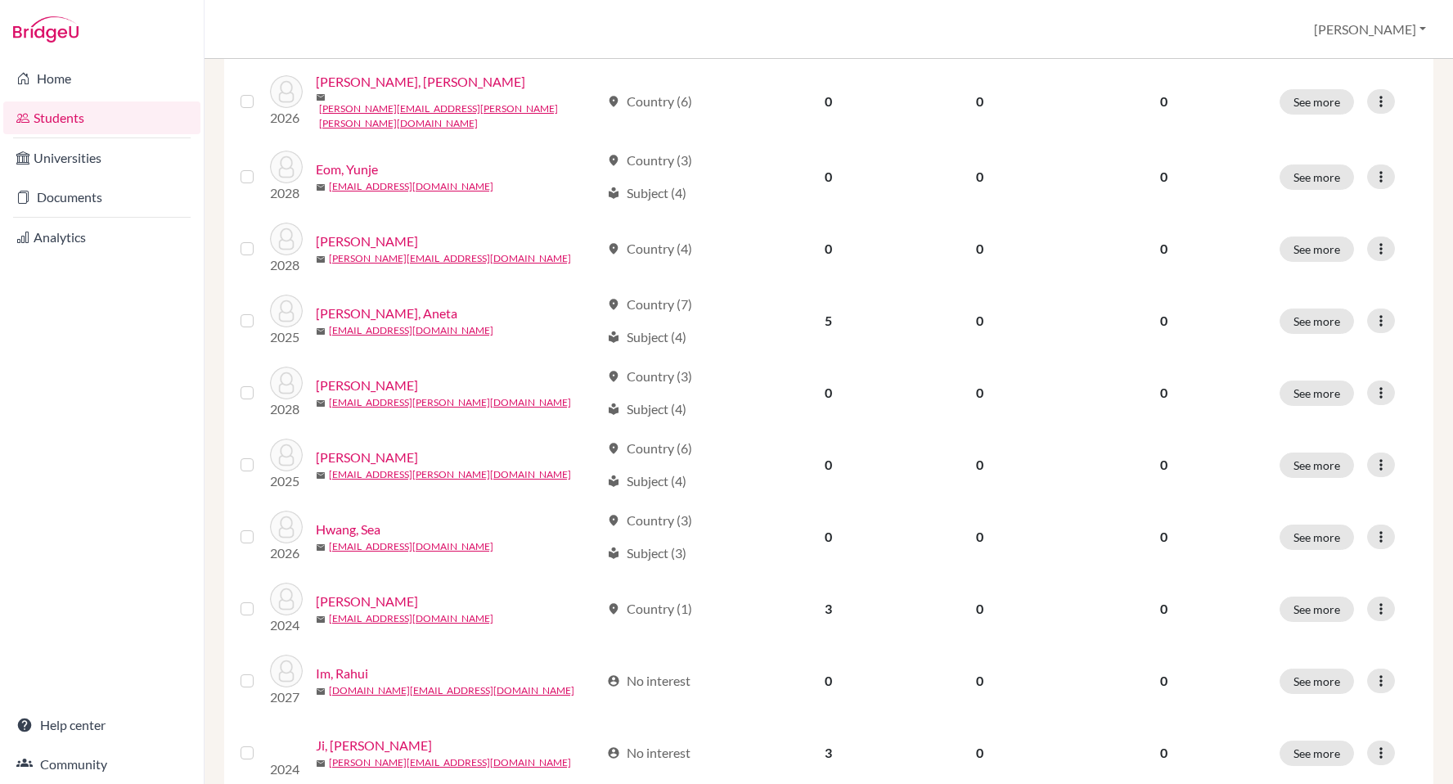
scroll to position [1088, 0]
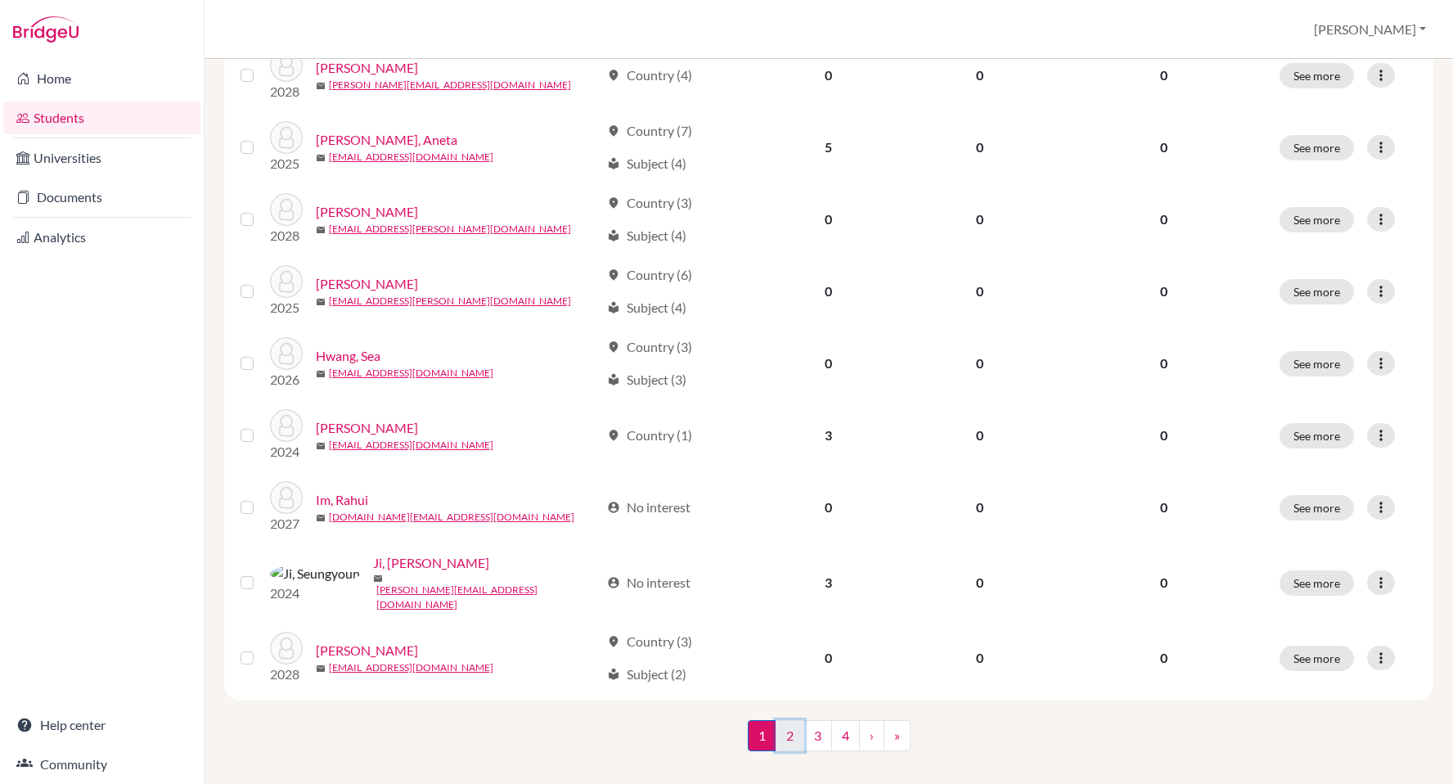
click at [784, 720] on link "2" at bounding box center [789, 735] width 29 height 31
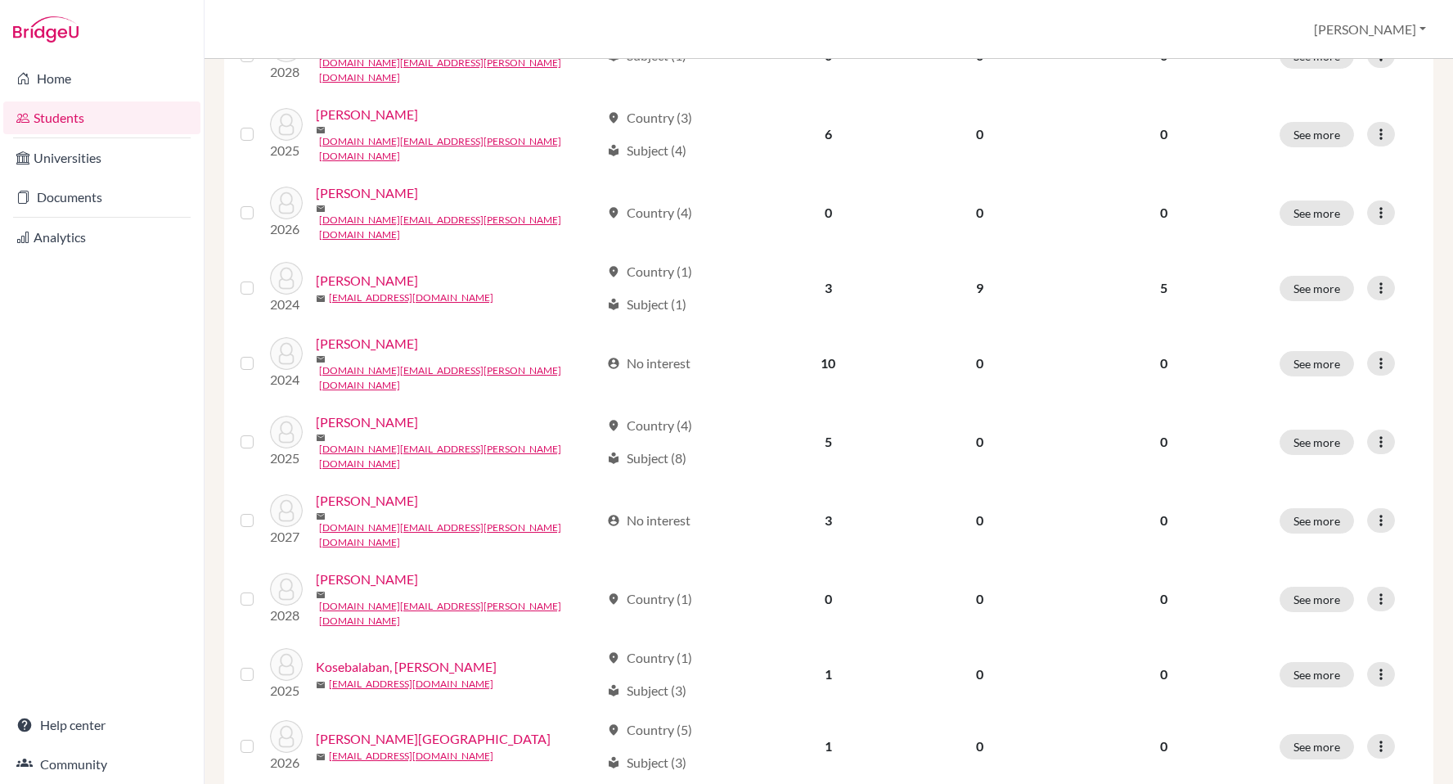
scroll to position [1088, 0]
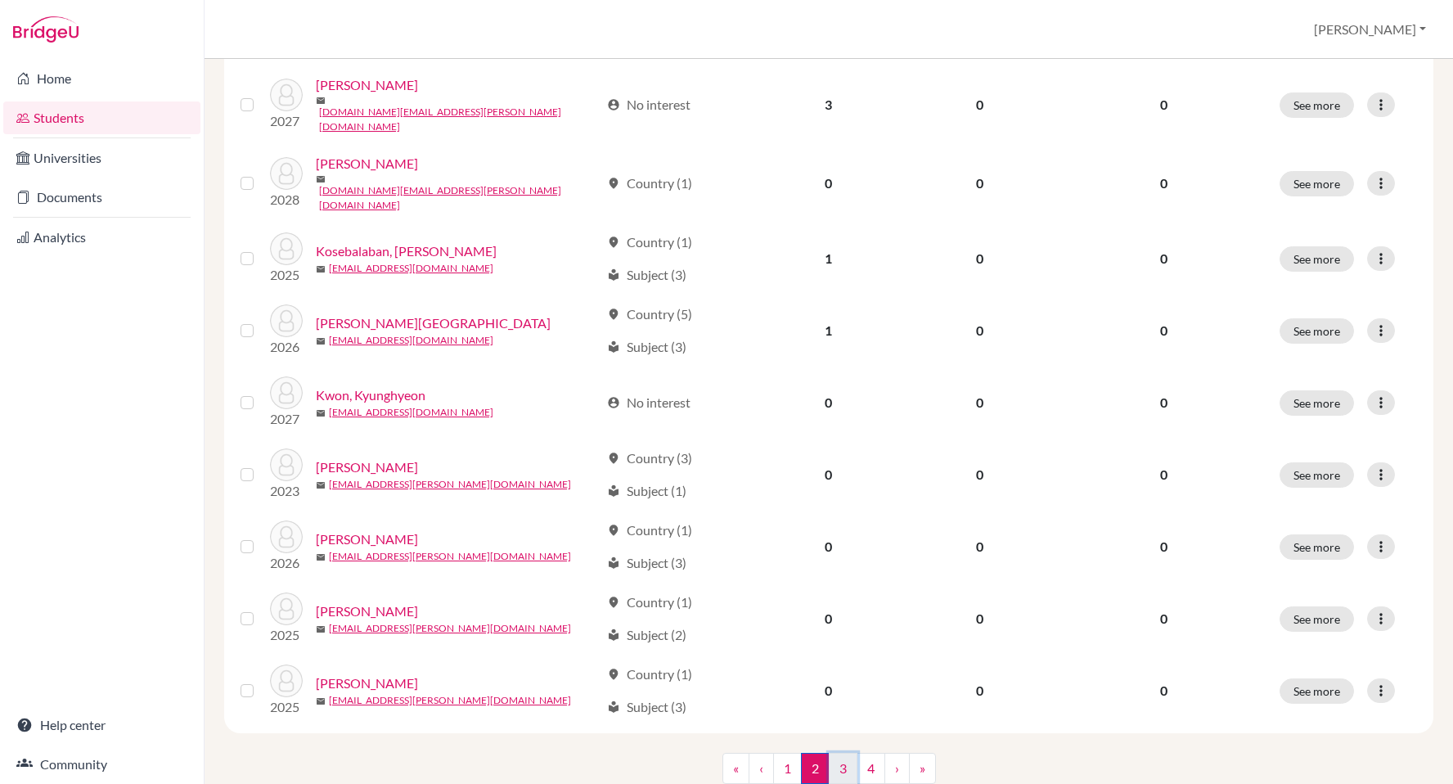
click at [843, 753] on link "3" at bounding box center [843, 768] width 29 height 31
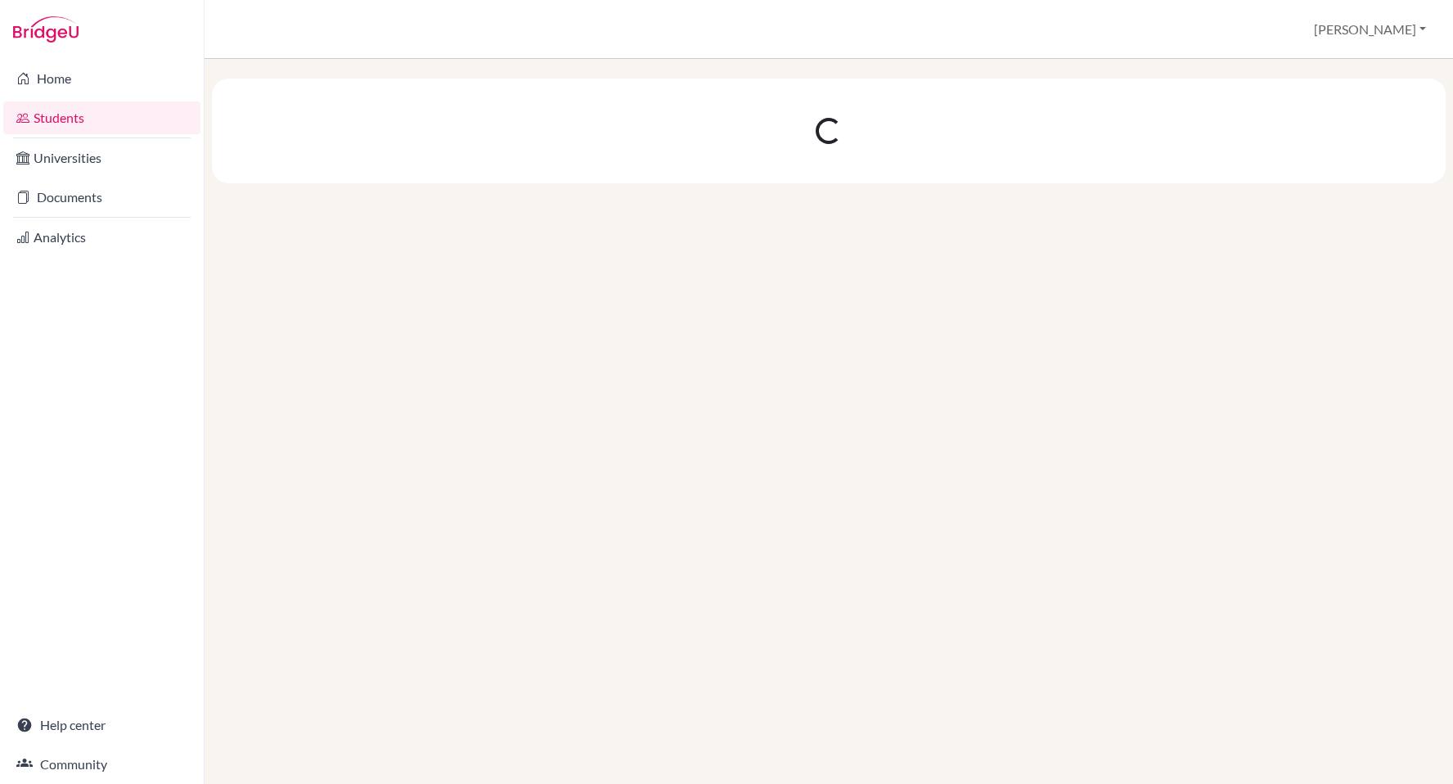
scroll to position [0, 0]
